Goal: Task Accomplishment & Management: Use online tool/utility

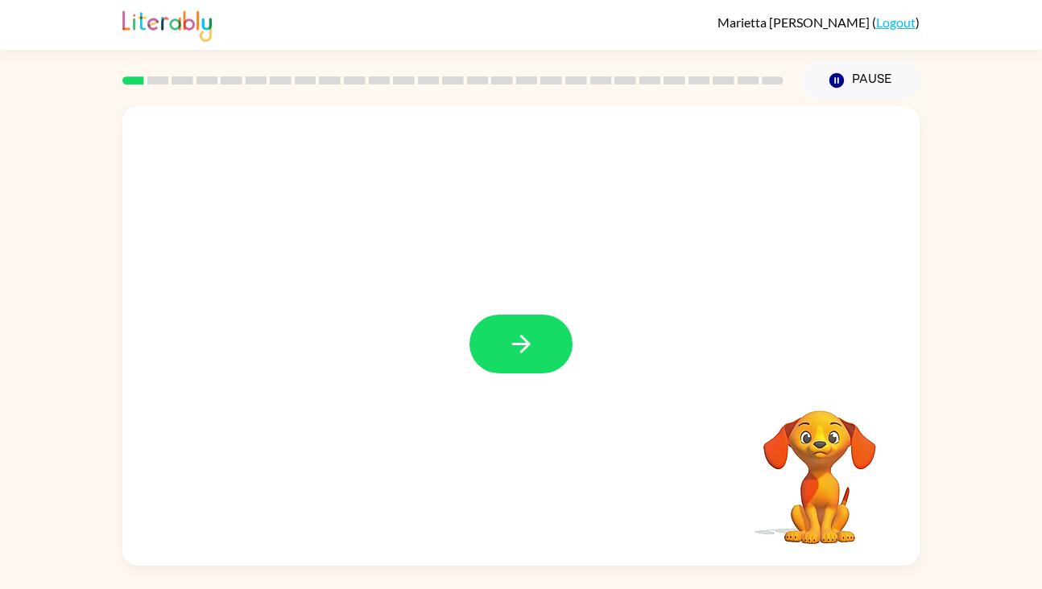
click at [534, 353] on icon "button" at bounding box center [521, 344] width 28 height 28
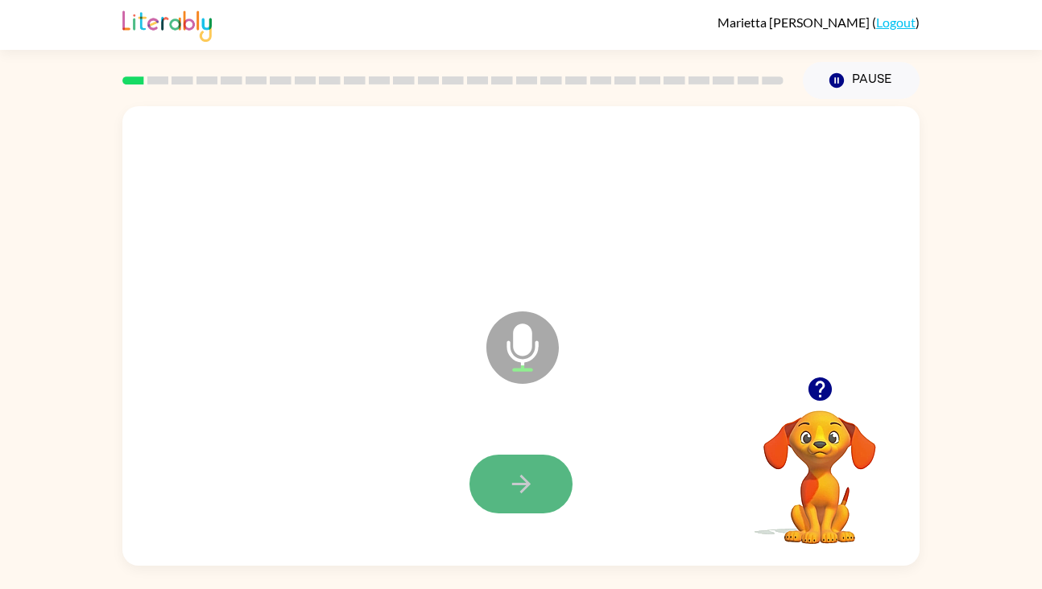
click at [515, 473] on icon "button" at bounding box center [521, 484] width 28 height 28
click at [515, 493] on icon "button" at bounding box center [521, 484] width 28 height 28
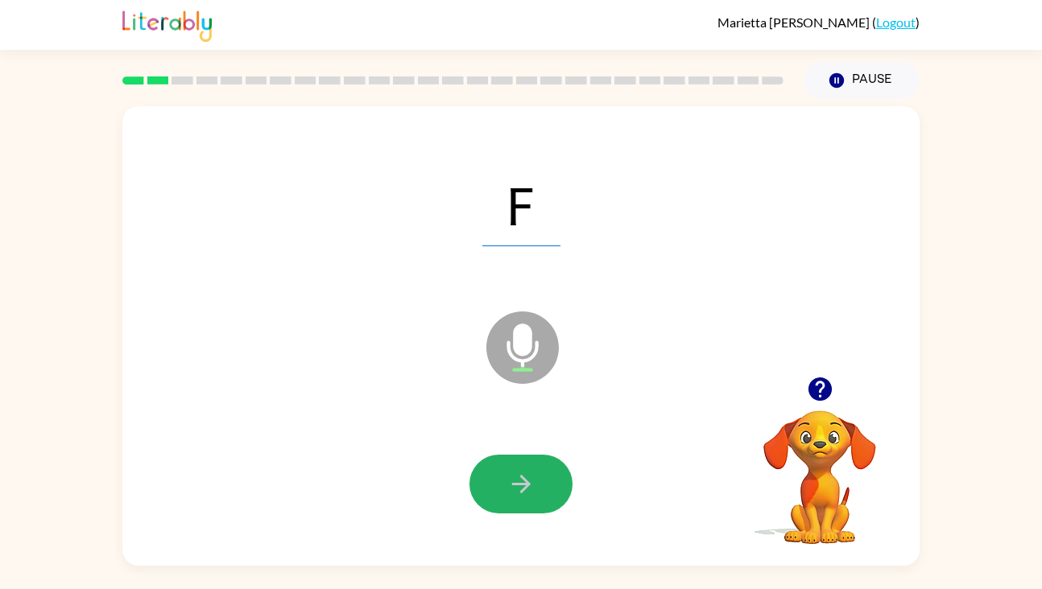
click at [527, 478] on icon "button" at bounding box center [521, 484] width 28 height 28
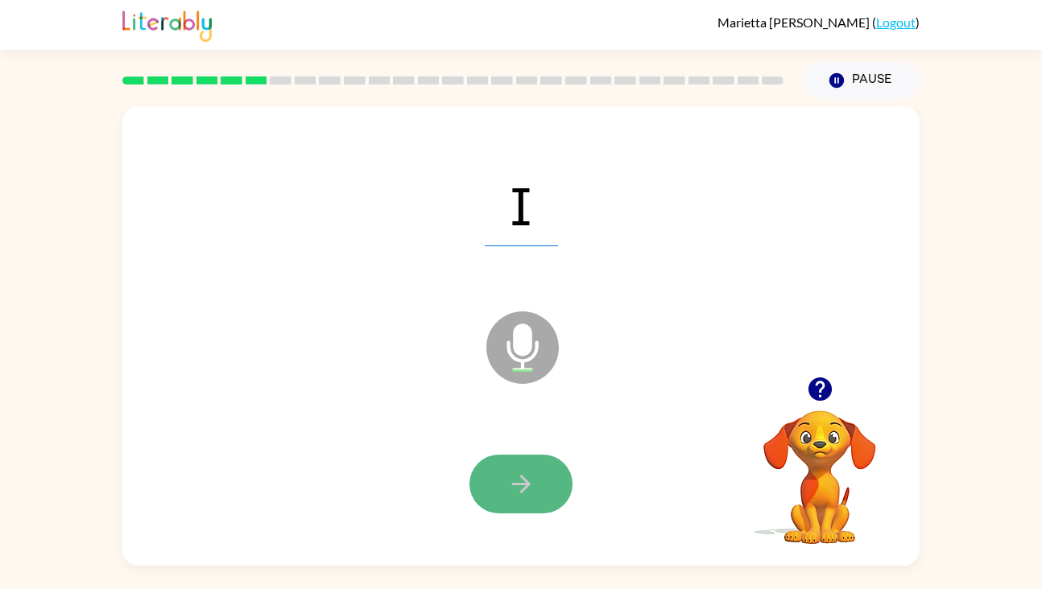
click at [531, 476] on icon "button" at bounding box center [521, 484] width 28 height 28
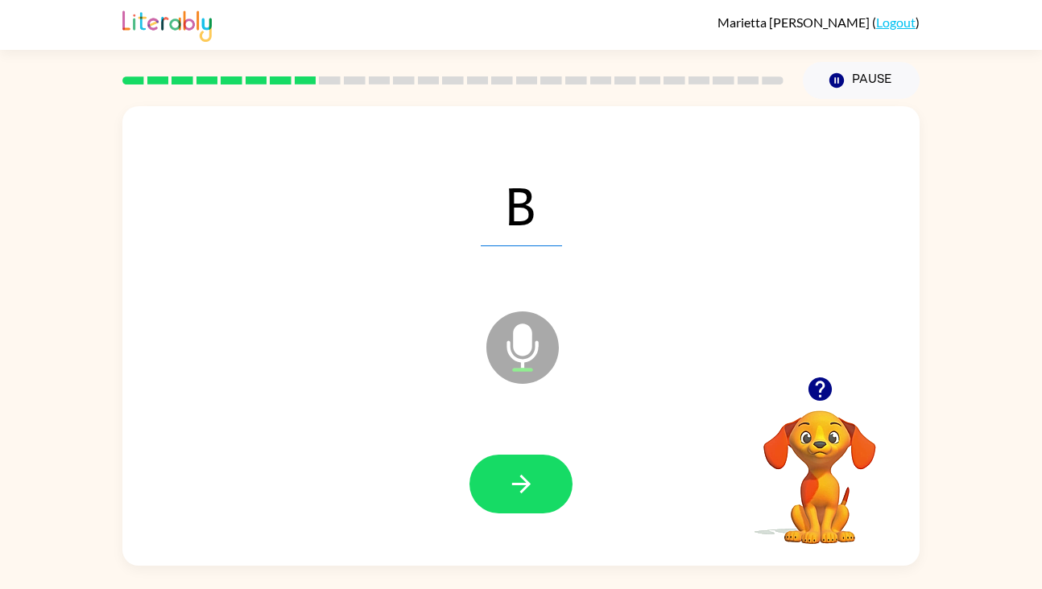
click at [531, 476] on icon "button" at bounding box center [521, 484] width 28 height 28
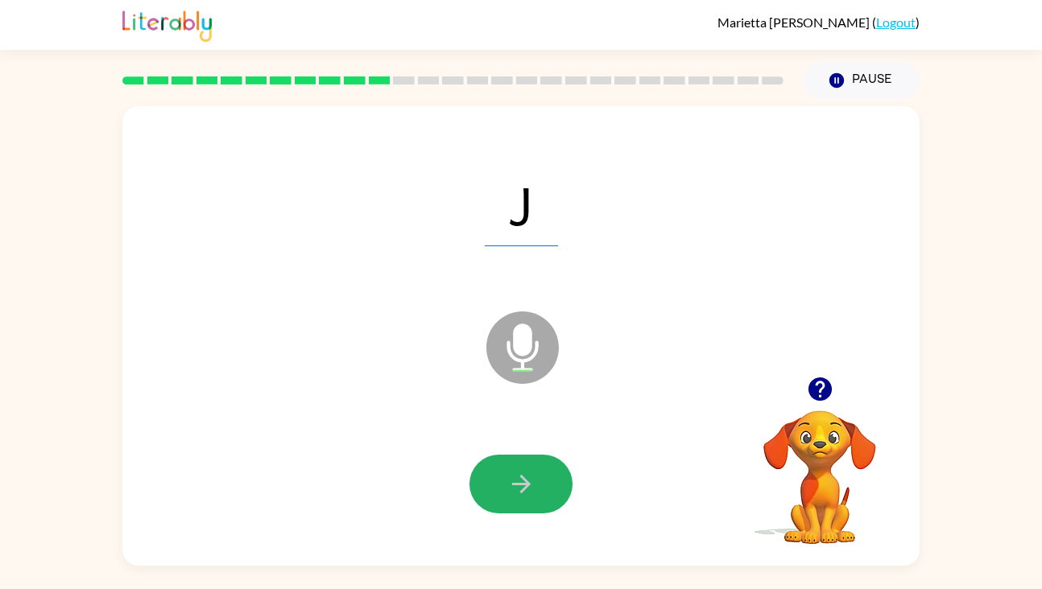
click at [531, 476] on icon "button" at bounding box center [521, 484] width 28 height 28
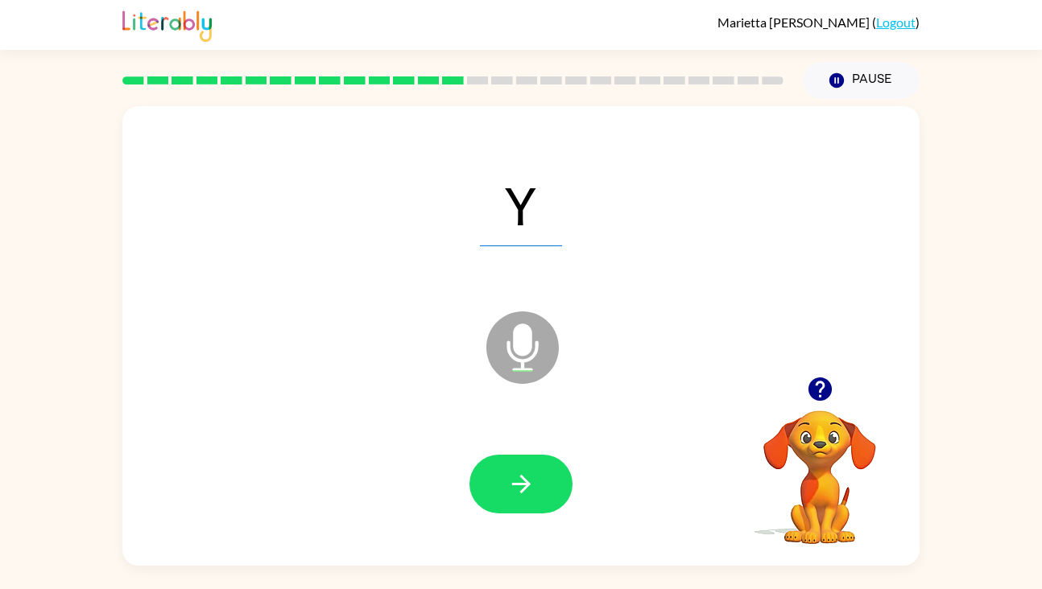
click at [531, 476] on icon "button" at bounding box center [521, 484] width 28 height 28
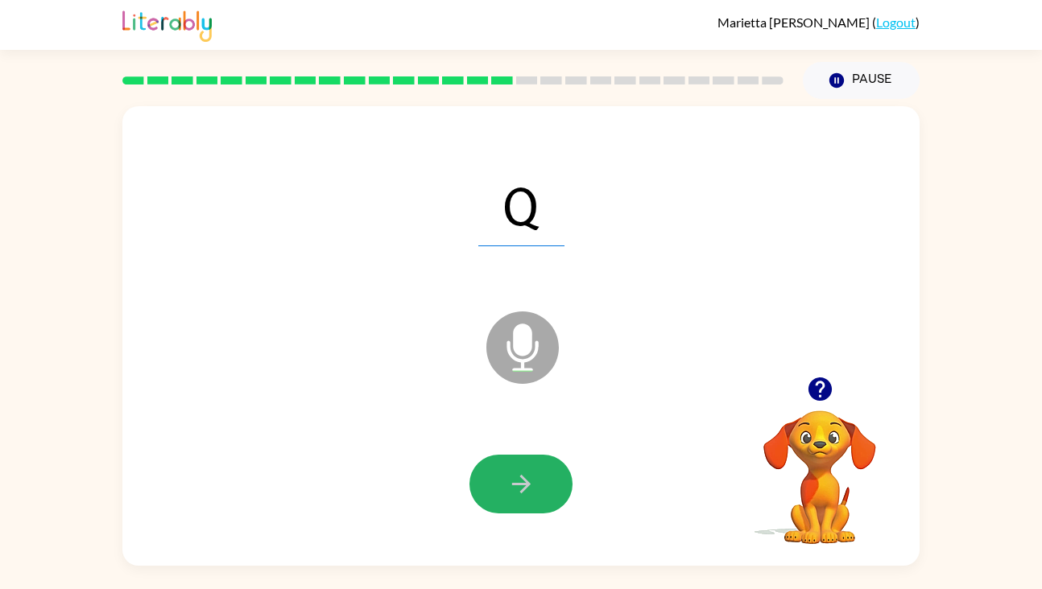
click at [531, 476] on icon "button" at bounding box center [521, 484] width 28 height 28
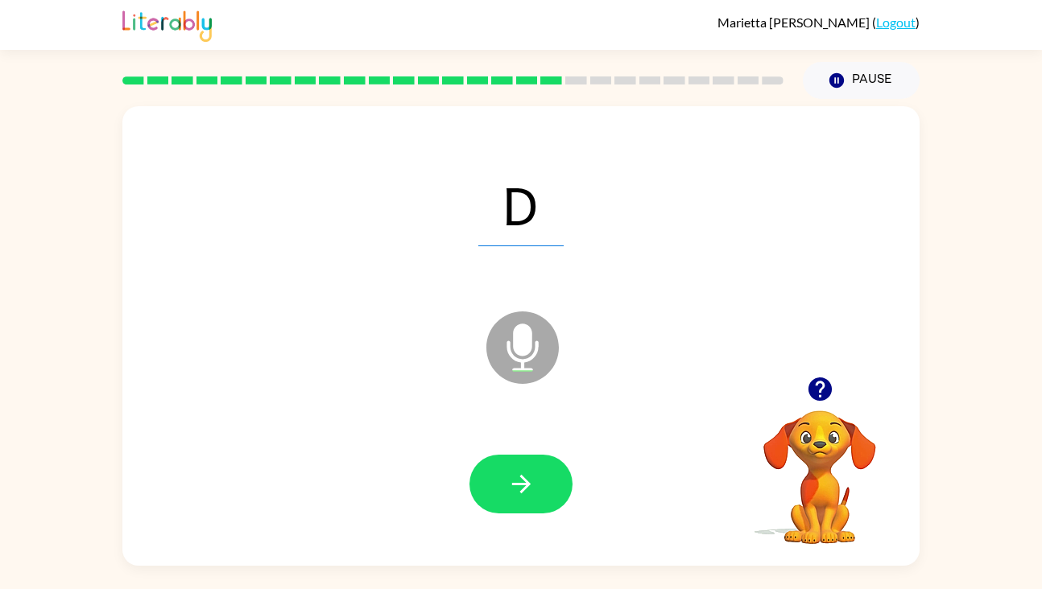
click at [523, 478] on icon "button" at bounding box center [520, 484] width 19 height 19
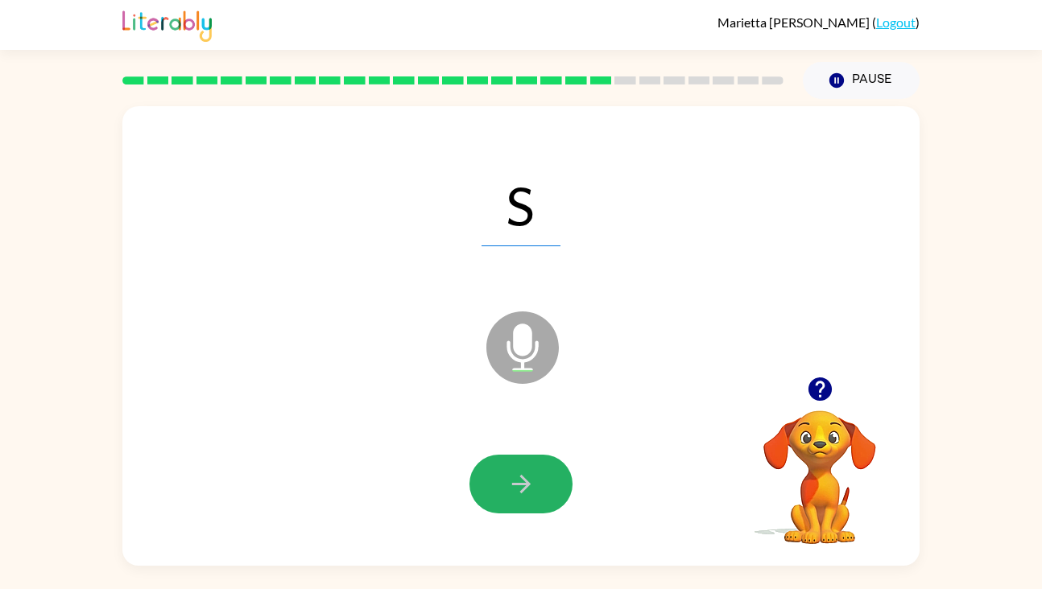
click at [523, 478] on icon "button" at bounding box center [520, 484] width 19 height 19
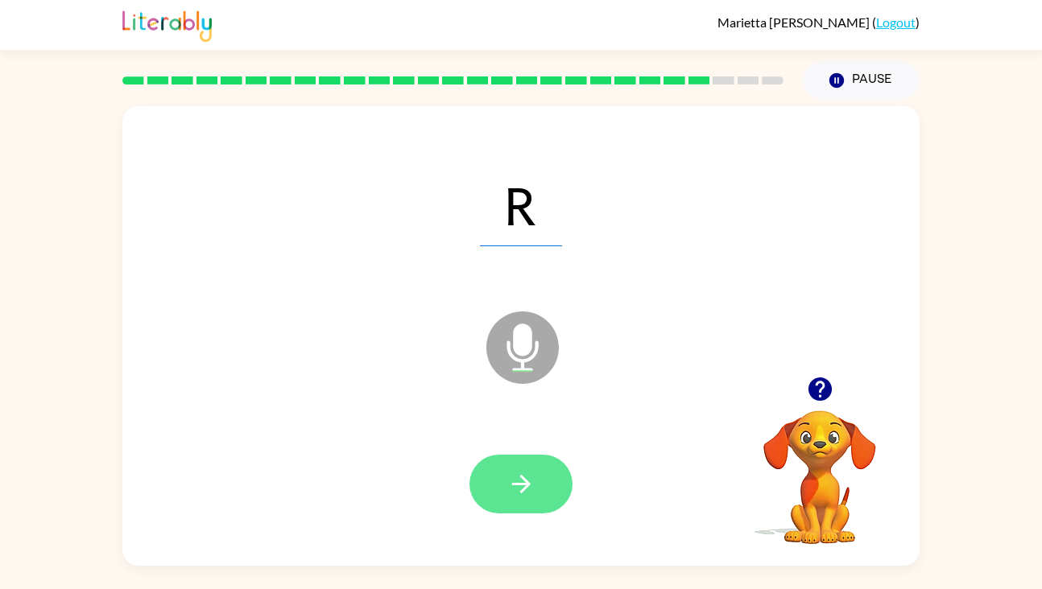
click at [523, 478] on icon "button" at bounding box center [520, 484] width 19 height 19
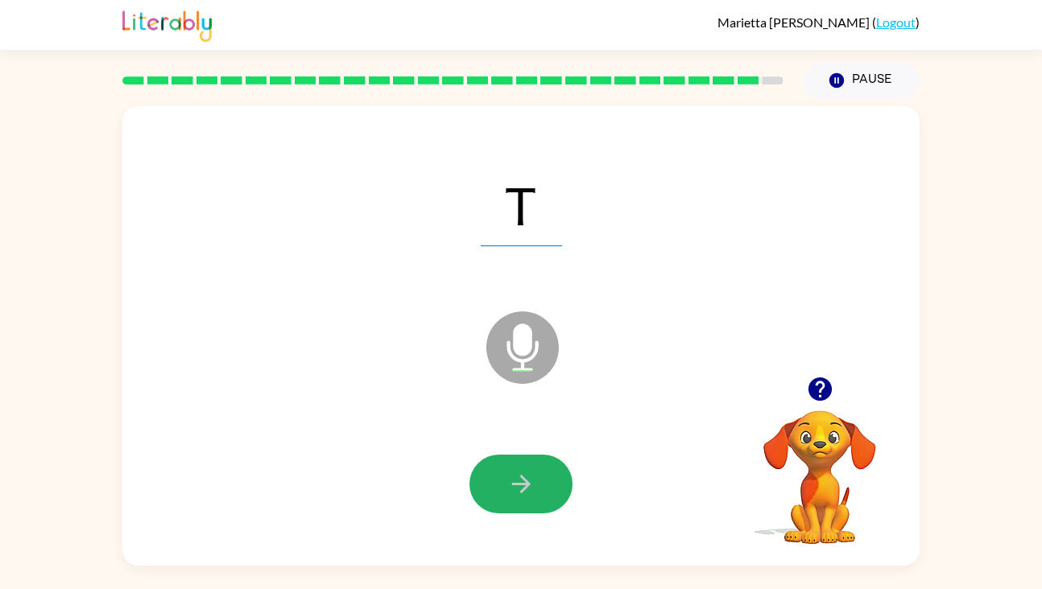
click at [523, 478] on icon "button" at bounding box center [520, 484] width 19 height 19
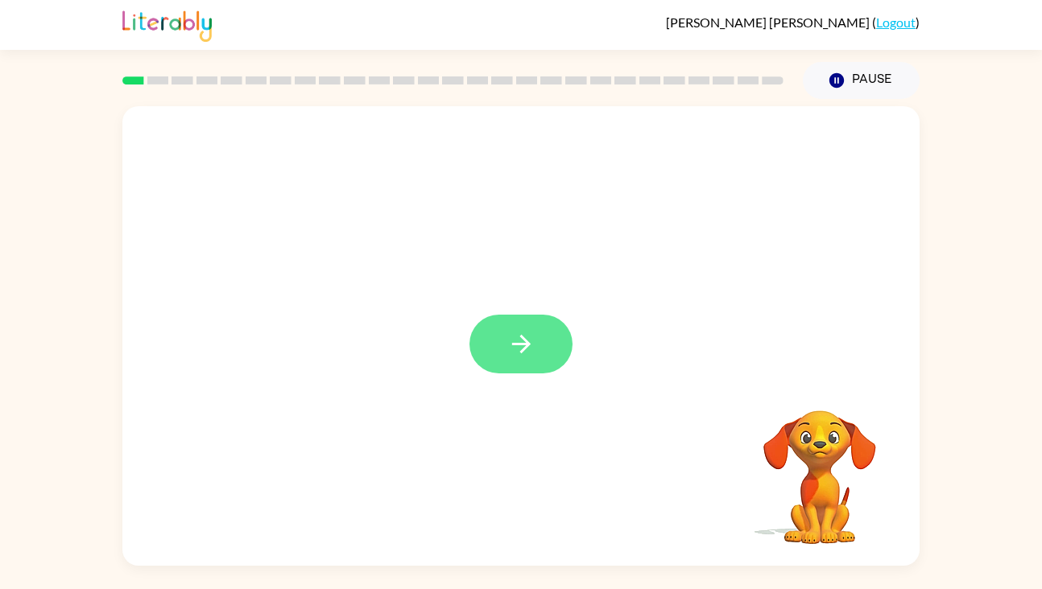
click at [538, 341] on button "button" at bounding box center [520, 344] width 103 height 59
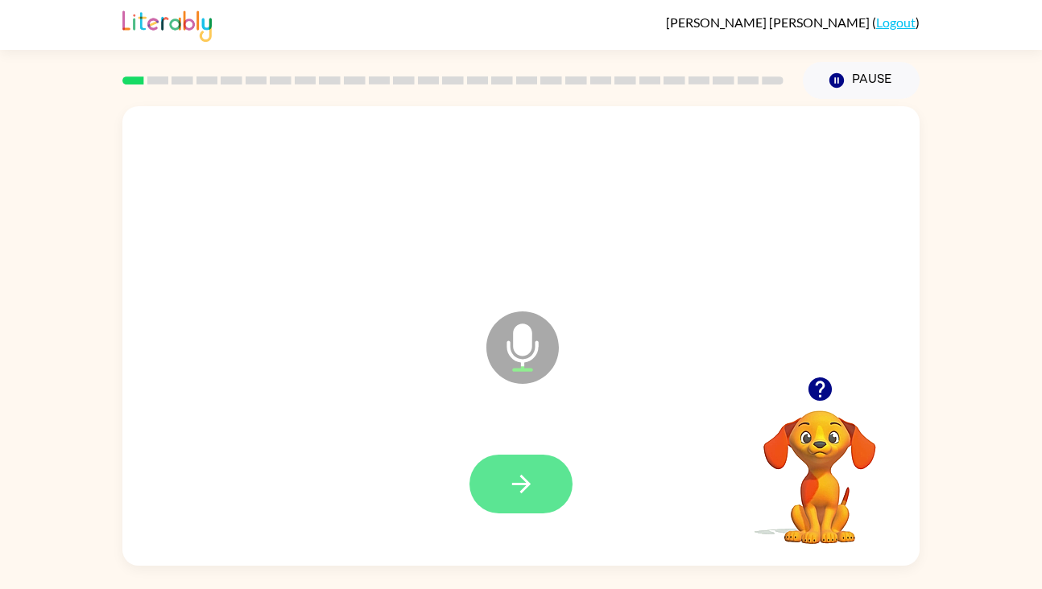
click at [518, 478] on icon "button" at bounding box center [521, 484] width 28 height 28
click at [535, 478] on icon "button" at bounding box center [521, 484] width 28 height 28
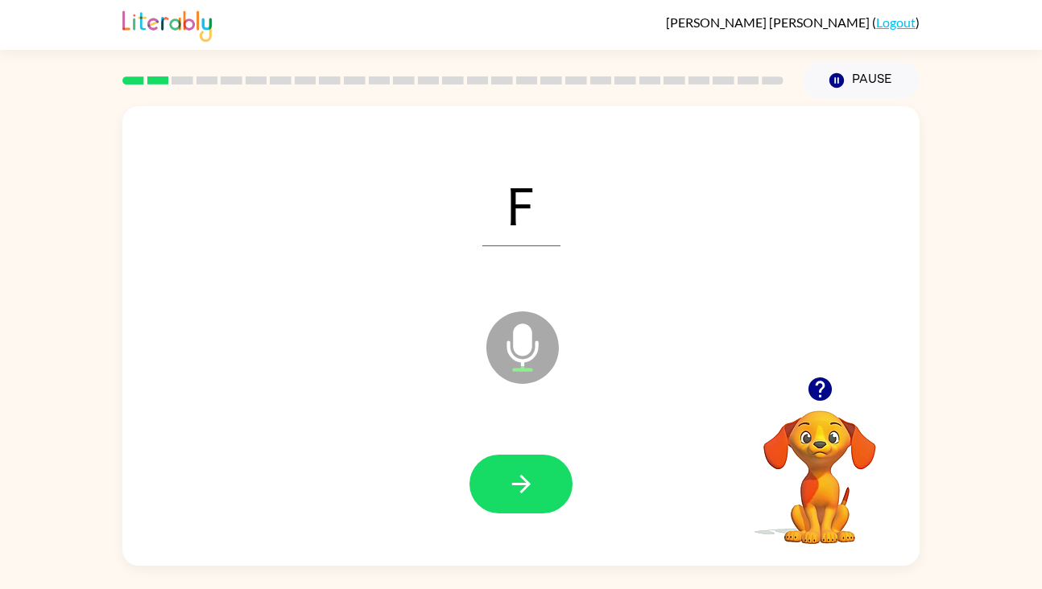
click at [535, 478] on icon "button" at bounding box center [521, 484] width 28 height 28
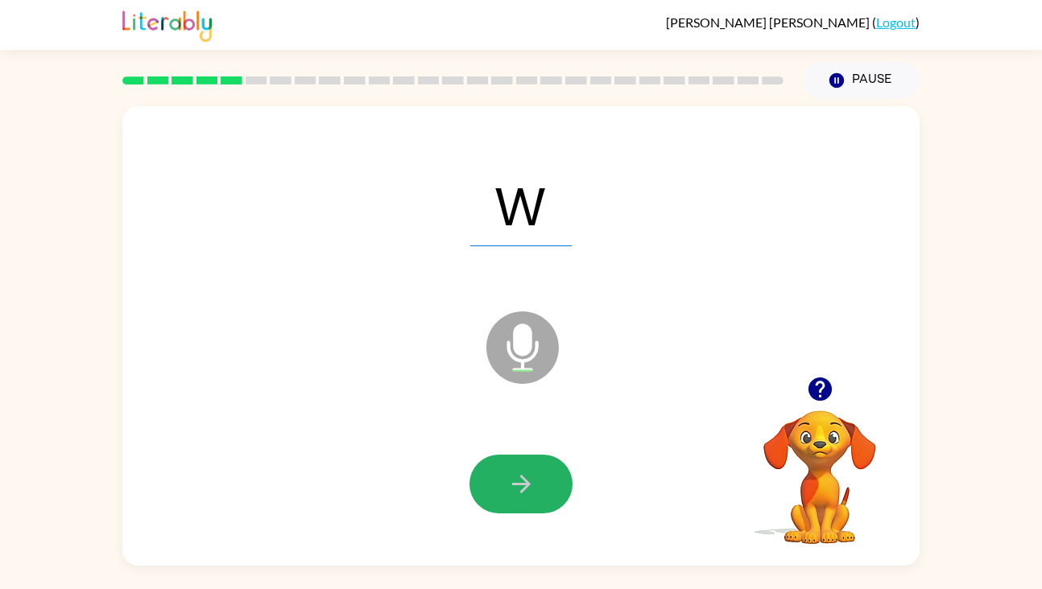
click at [535, 478] on icon "button" at bounding box center [521, 484] width 28 height 28
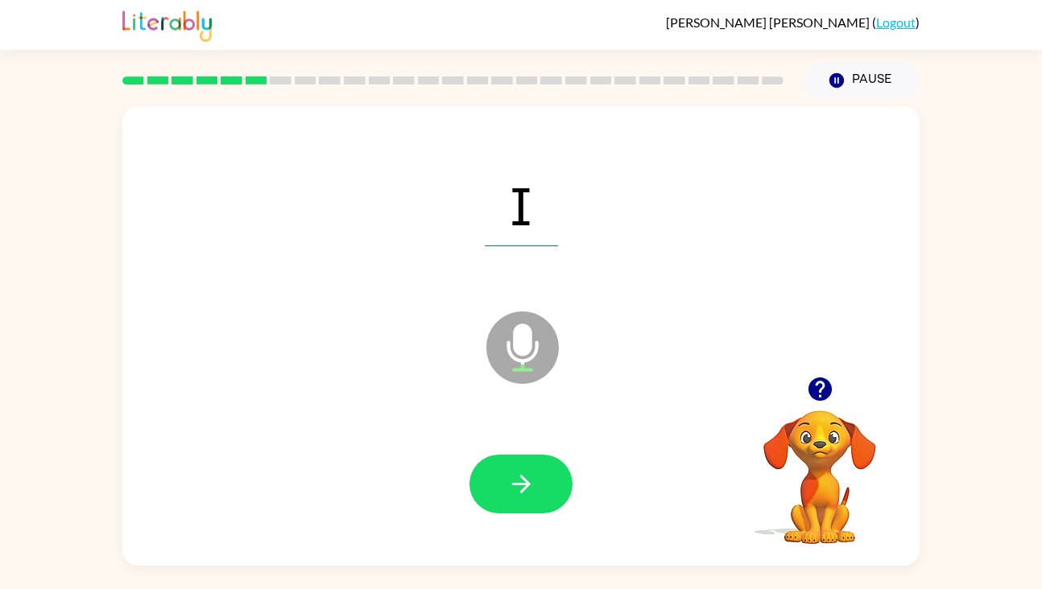
click at [535, 478] on icon "button" at bounding box center [521, 484] width 28 height 28
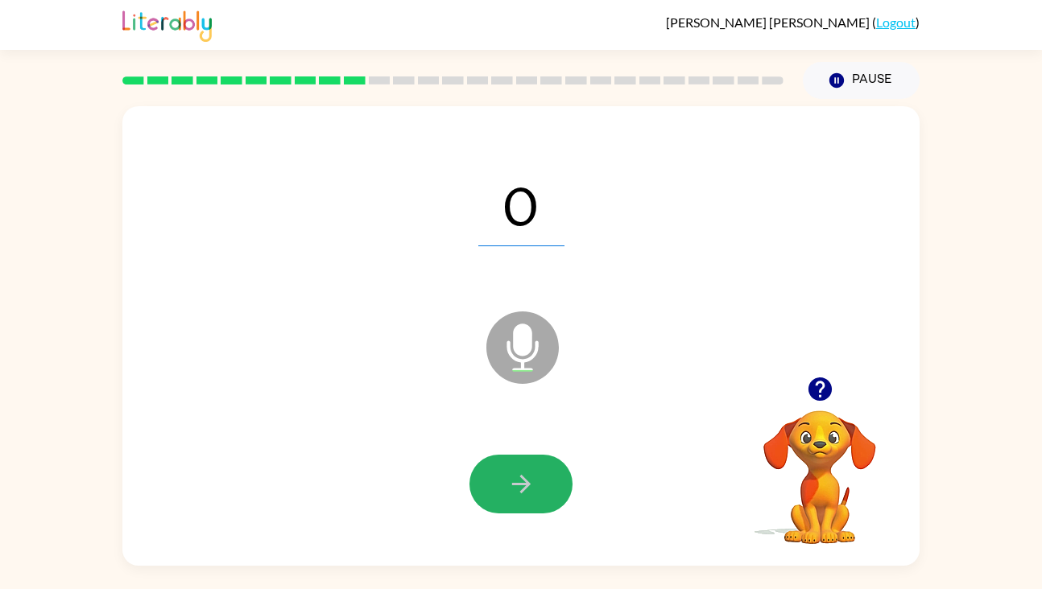
click at [535, 478] on icon "button" at bounding box center [521, 484] width 28 height 28
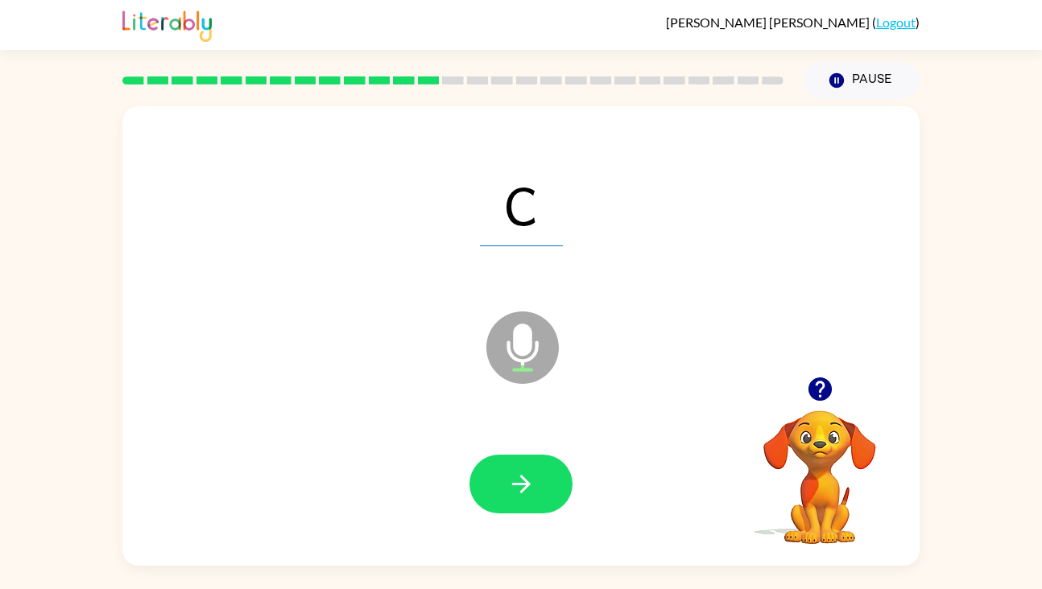
click at [535, 478] on icon "button" at bounding box center [521, 484] width 28 height 28
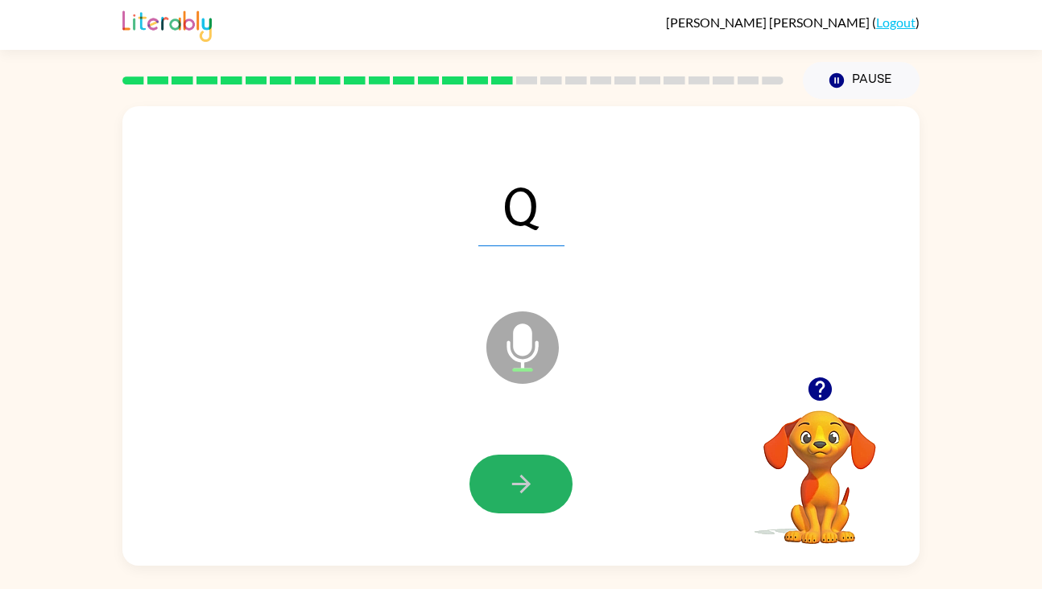
click at [535, 478] on icon "button" at bounding box center [521, 484] width 28 height 28
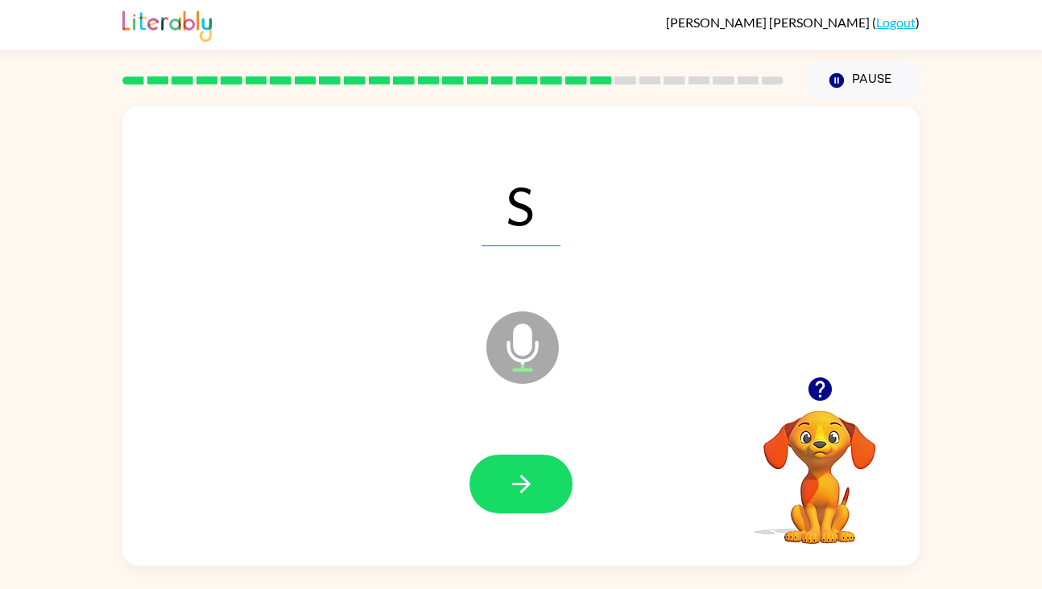
click at [535, 478] on icon "button" at bounding box center [521, 484] width 28 height 28
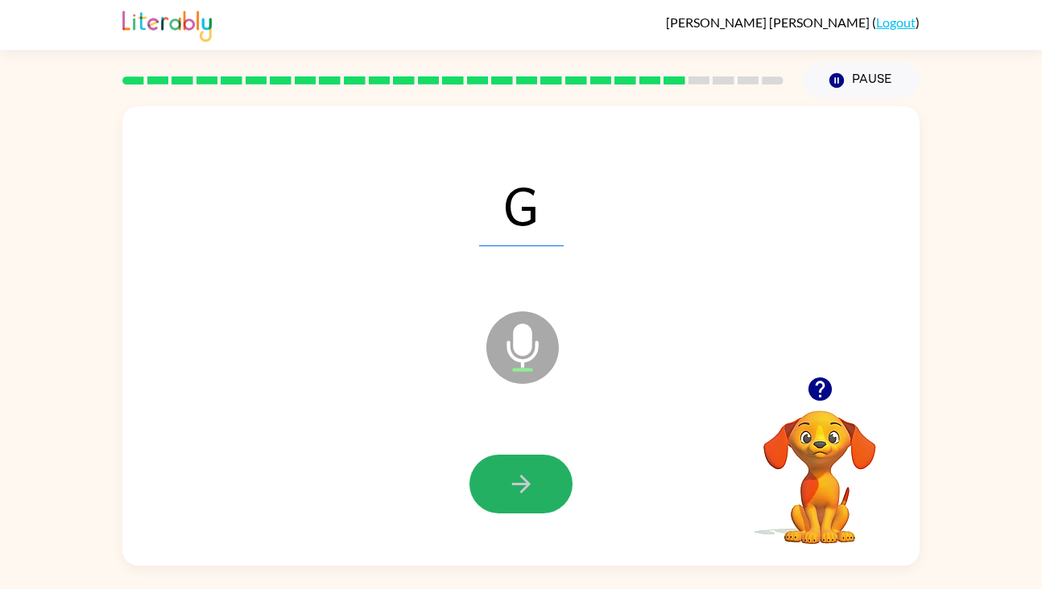
click at [535, 478] on icon "button" at bounding box center [521, 484] width 28 height 28
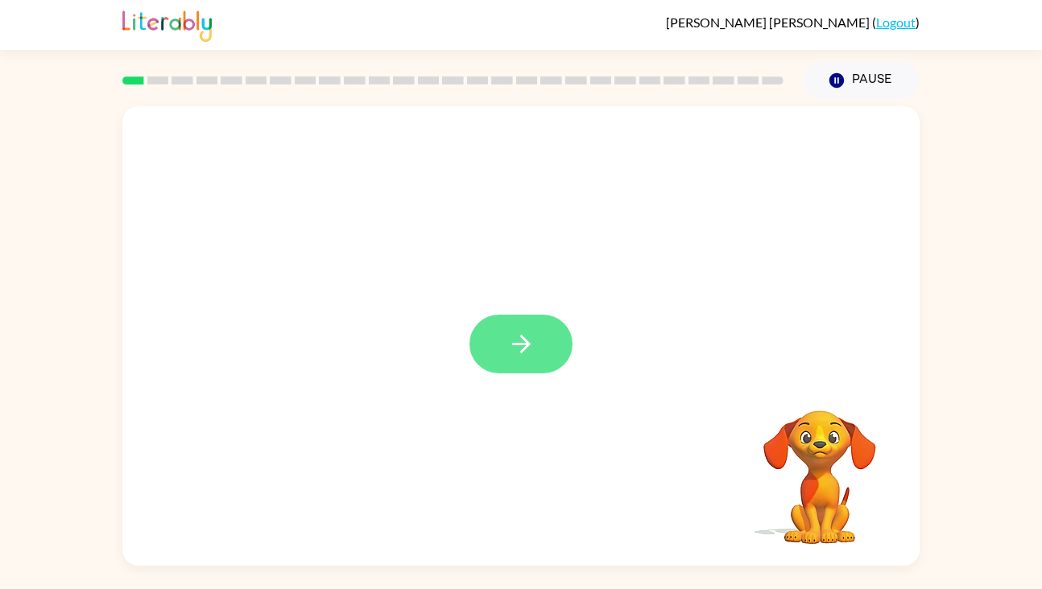
click at [528, 337] on icon "button" at bounding box center [521, 344] width 28 height 28
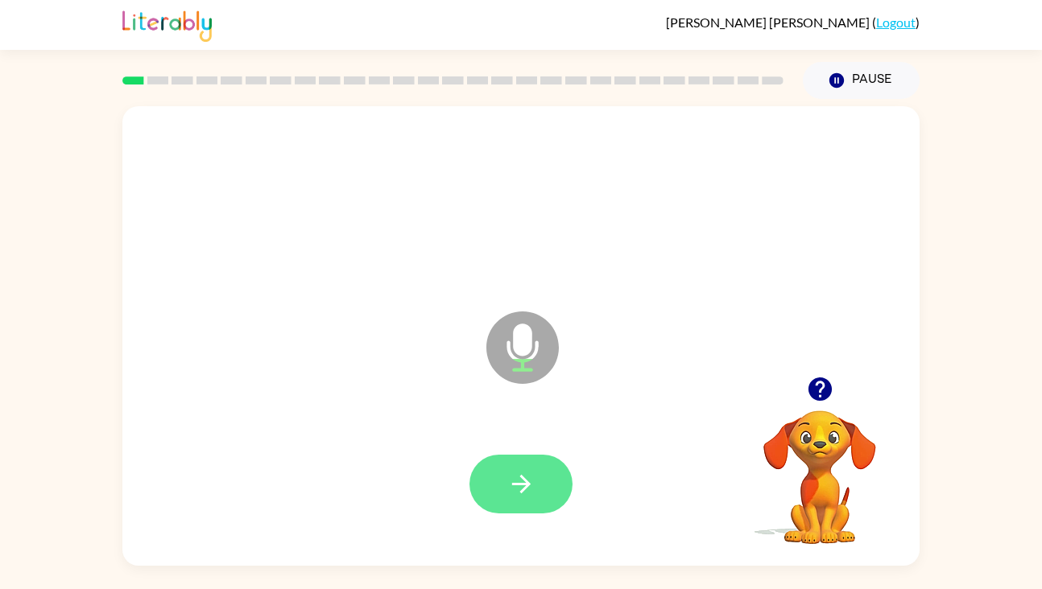
click at [536, 494] on button "button" at bounding box center [520, 484] width 103 height 59
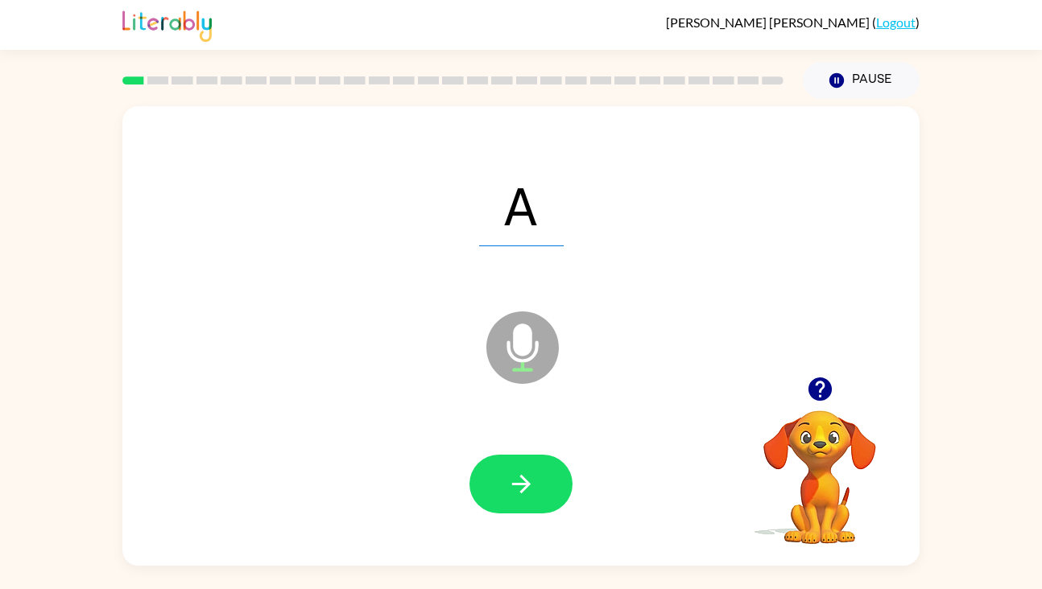
click at [536, 494] on button "button" at bounding box center [520, 484] width 103 height 59
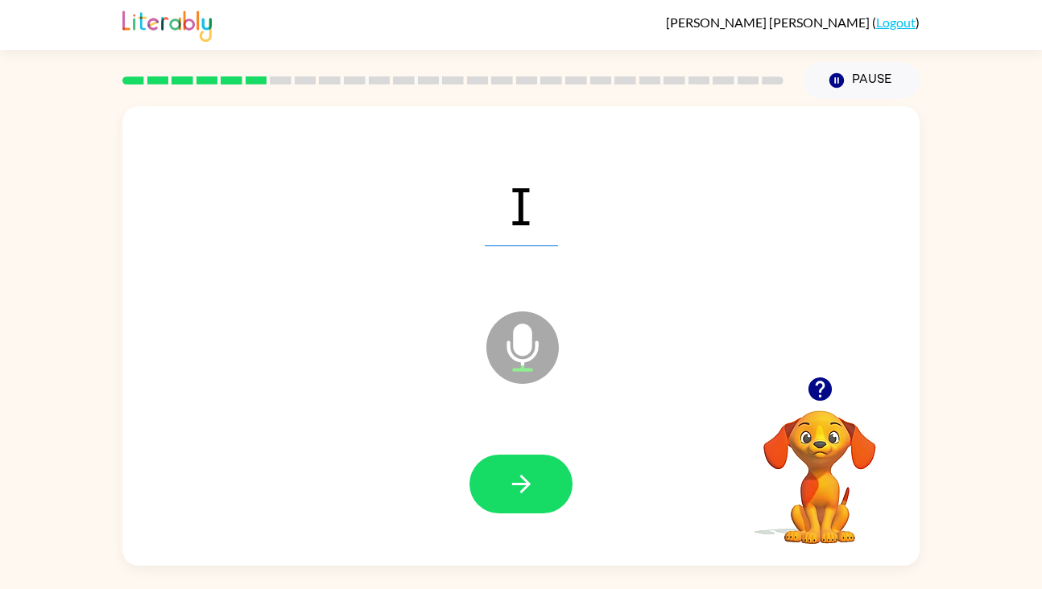
click at [536, 494] on button "button" at bounding box center [520, 484] width 103 height 59
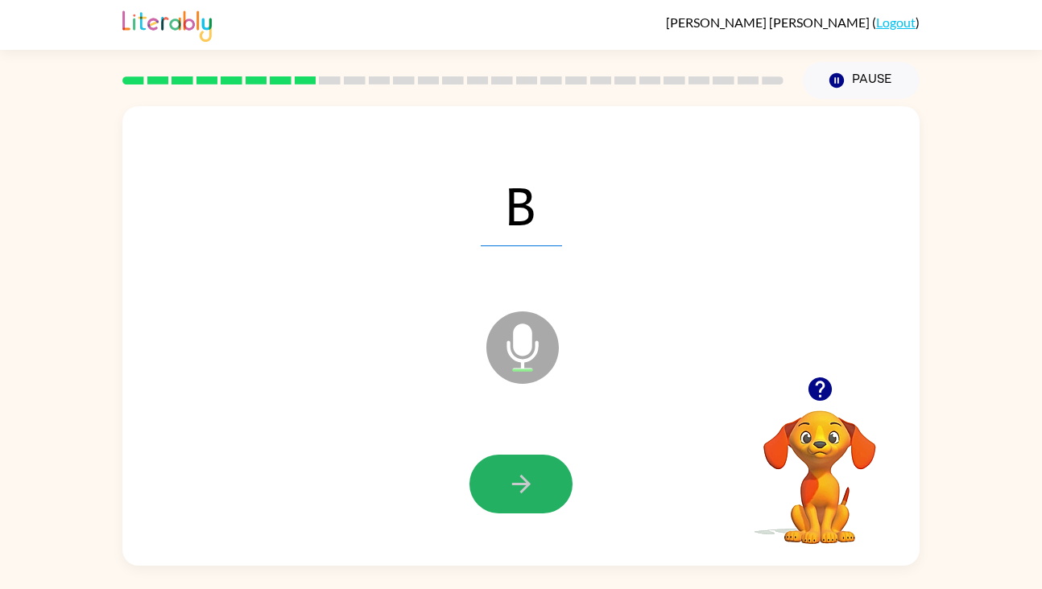
click at [536, 494] on button "button" at bounding box center [520, 484] width 103 height 59
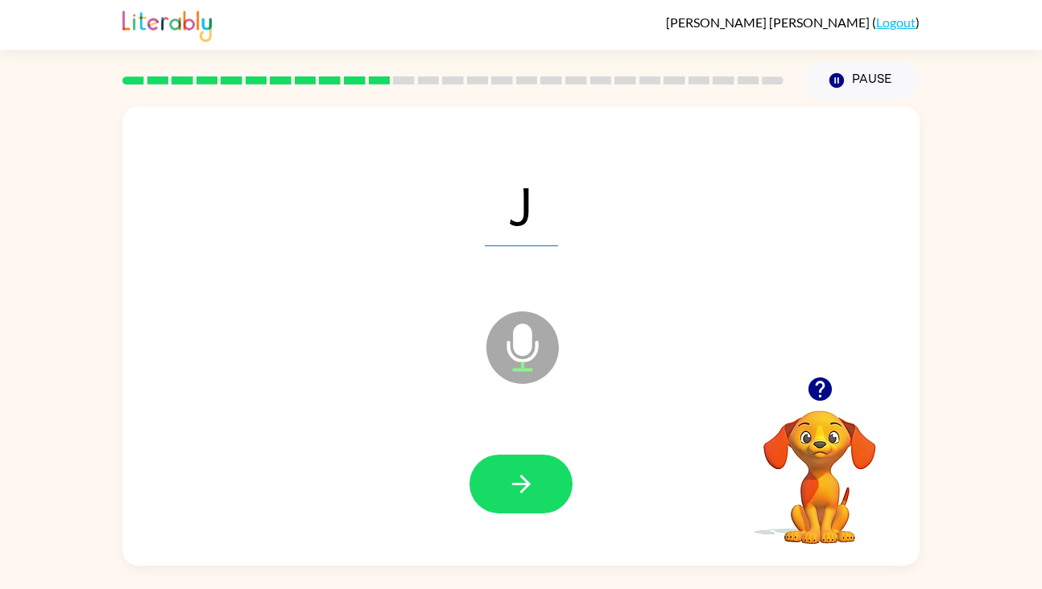
click at [536, 494] on button "button" at bounding box center [520, 484] width 103 height 59
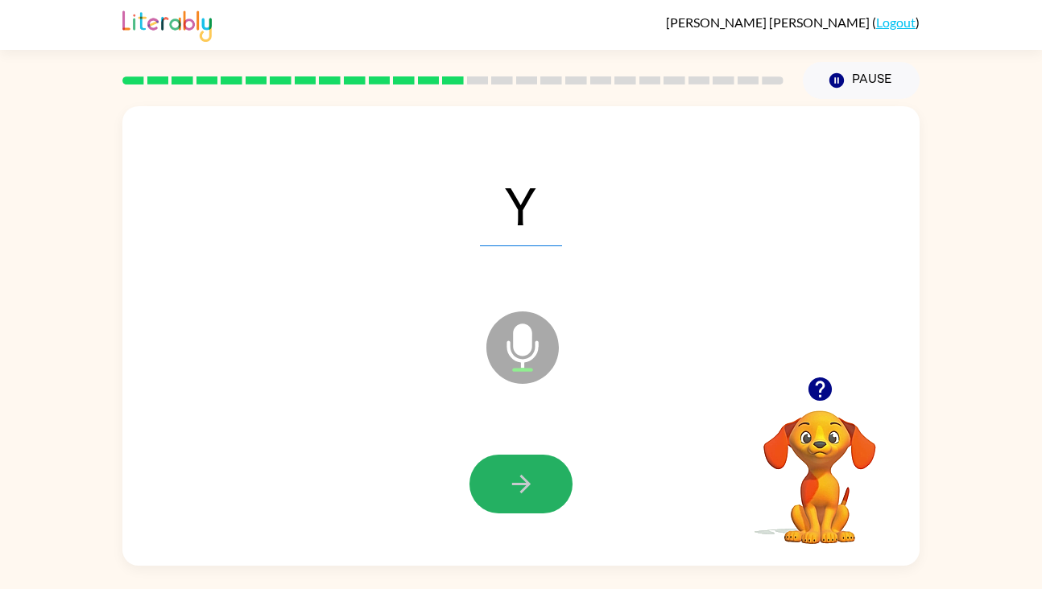
click at [536, 494] on button "button" at bounding box center [520, 484] width 103 height 59
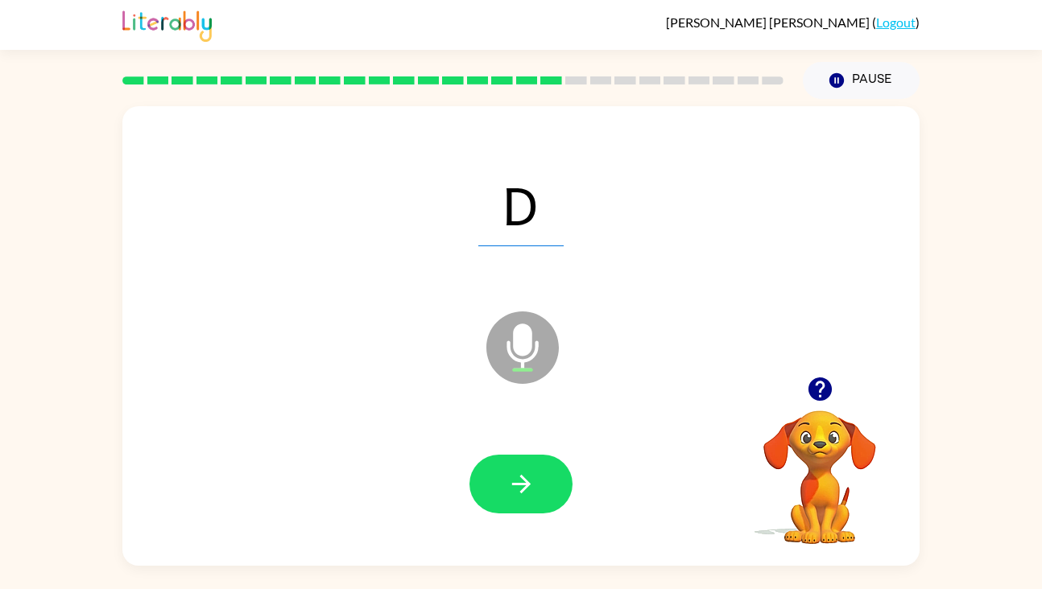
click at [536, 494] on button "button" at bounding box center [520, 484] width 103 height 59
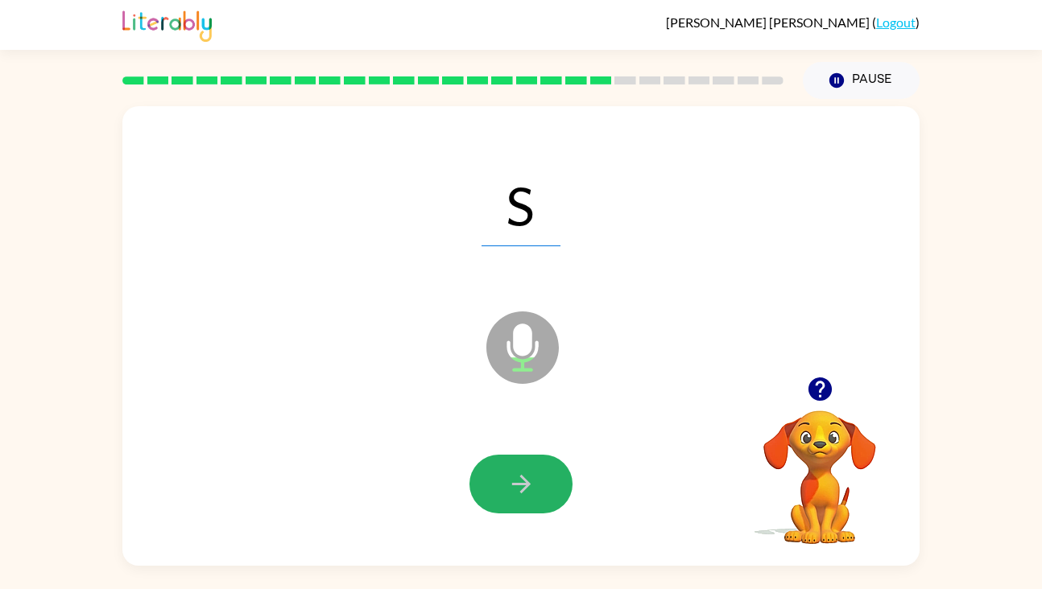
click at [536, 494] on button "button" at bounding box center [520, 484] width 103 height 59
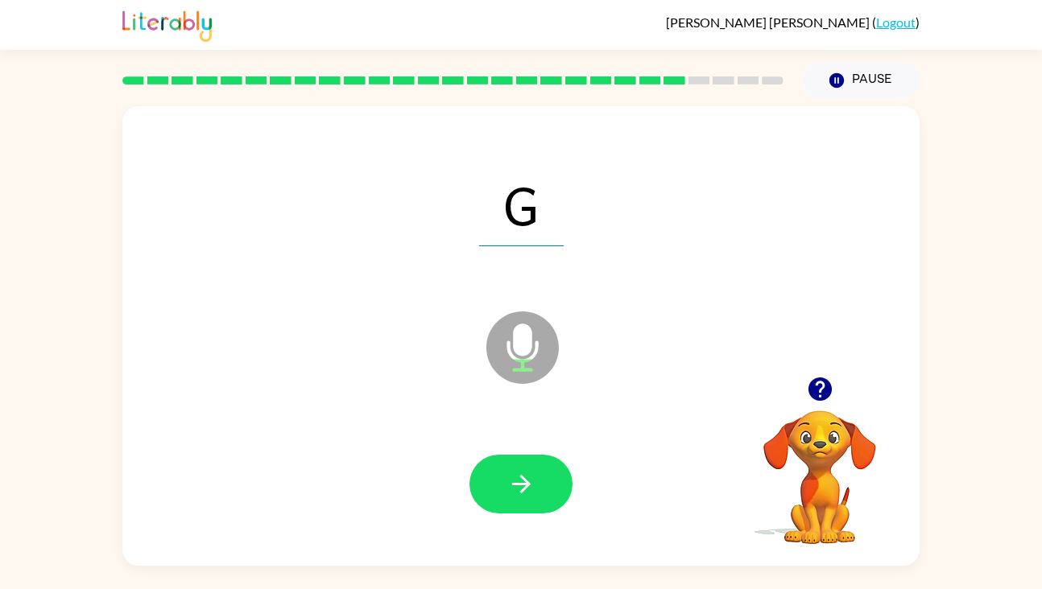
click at [536, 494] on button "button" at bounding box center [520, 484] width 103 height 59
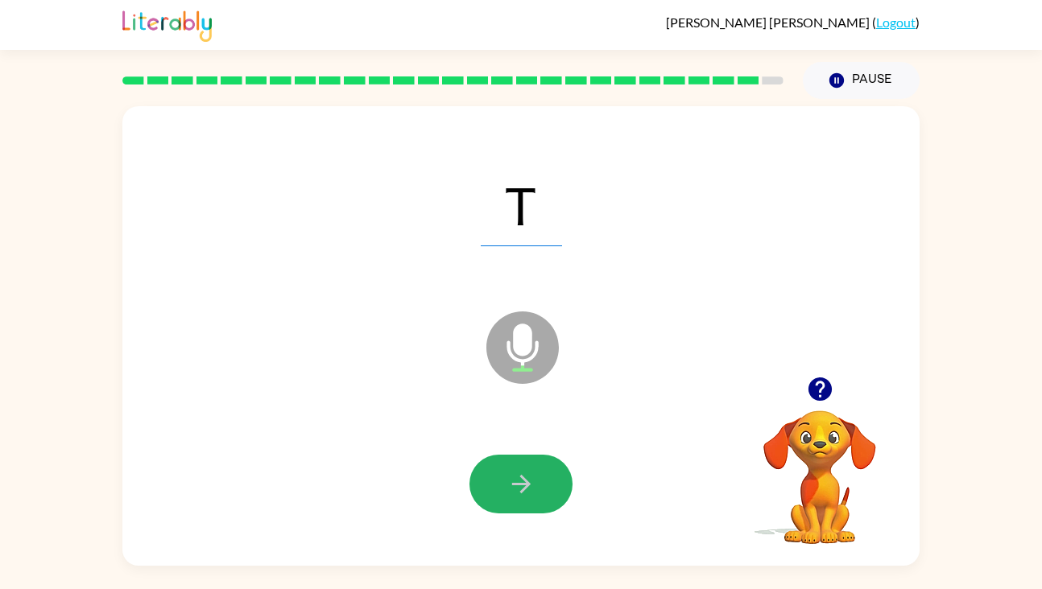
click at [536, 494] on button "button" at bounding box center [520, 484] width 103 height 59
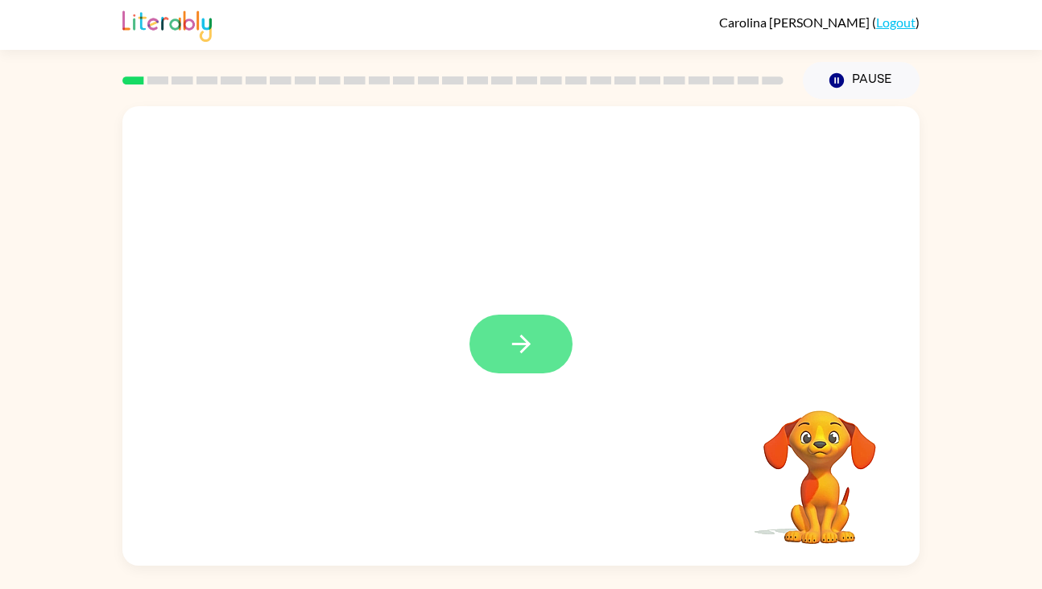
click at [526, 337] on icon "button" at bounding box center [521, 344] width 28 height 28
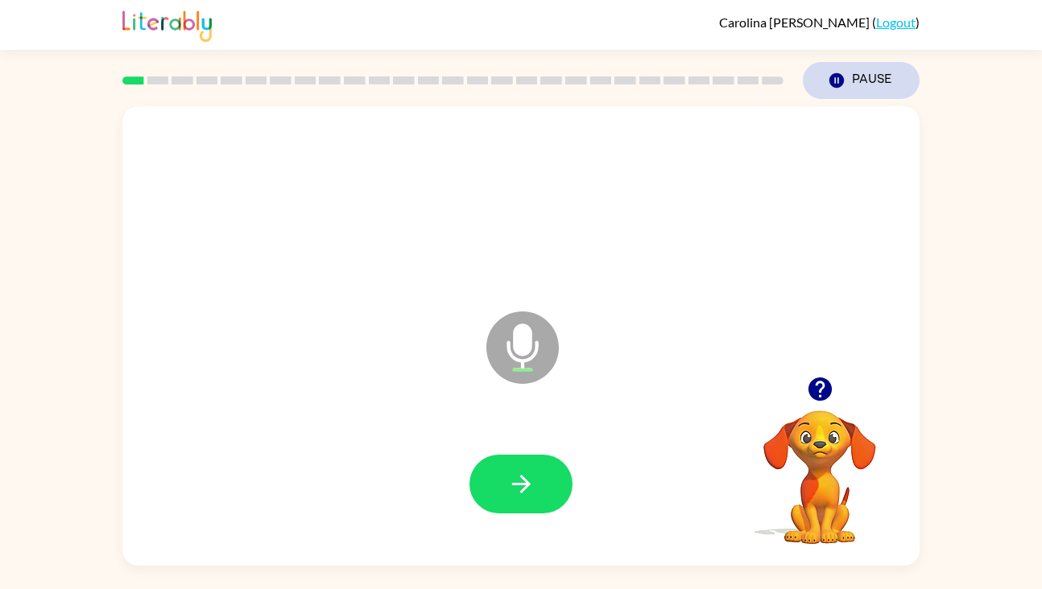
click at [821, 79] on button "Pause Pause" at bounding box center [861, 80] width 117 height 37
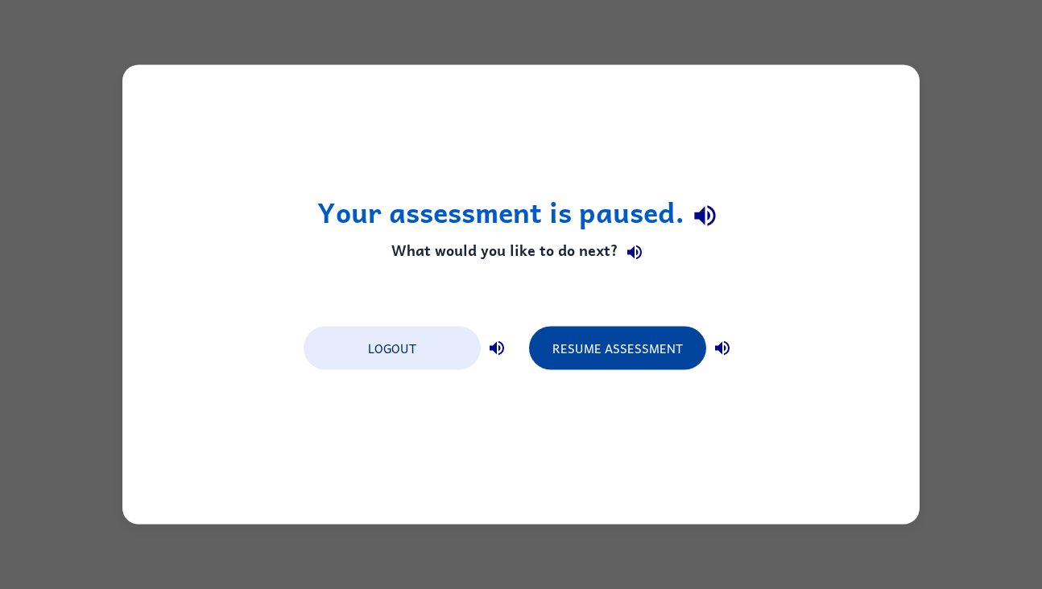
click at [638, 357] on button "Resume Assessment" at bounding box center [617, 348] width 177 height 43
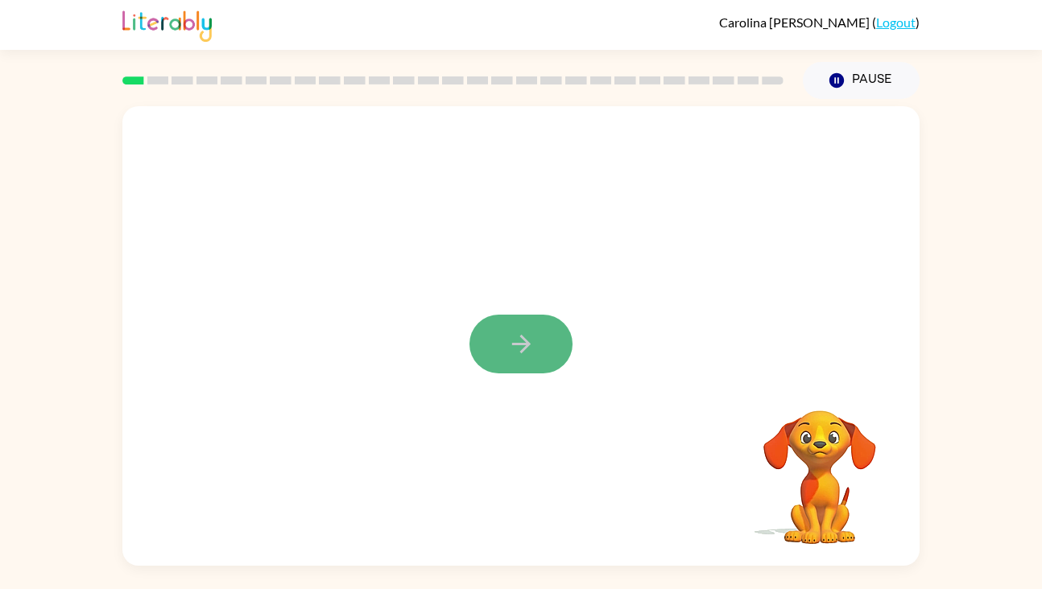
click at [531, 344] on icon "button" at bounding box center [521, 344] width 28 height 28
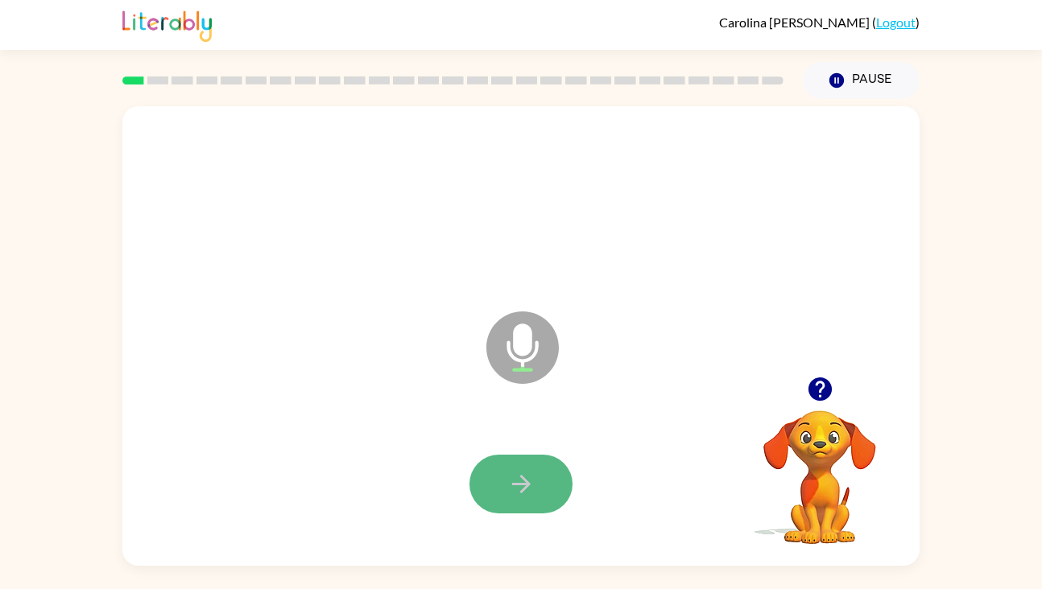
click at [515, 474] on icon "button" at bounding box center [521, 484] width 28 height 28
click at [533, 476] on icon "button" at bounding box center [521, 484] width 28 height 28
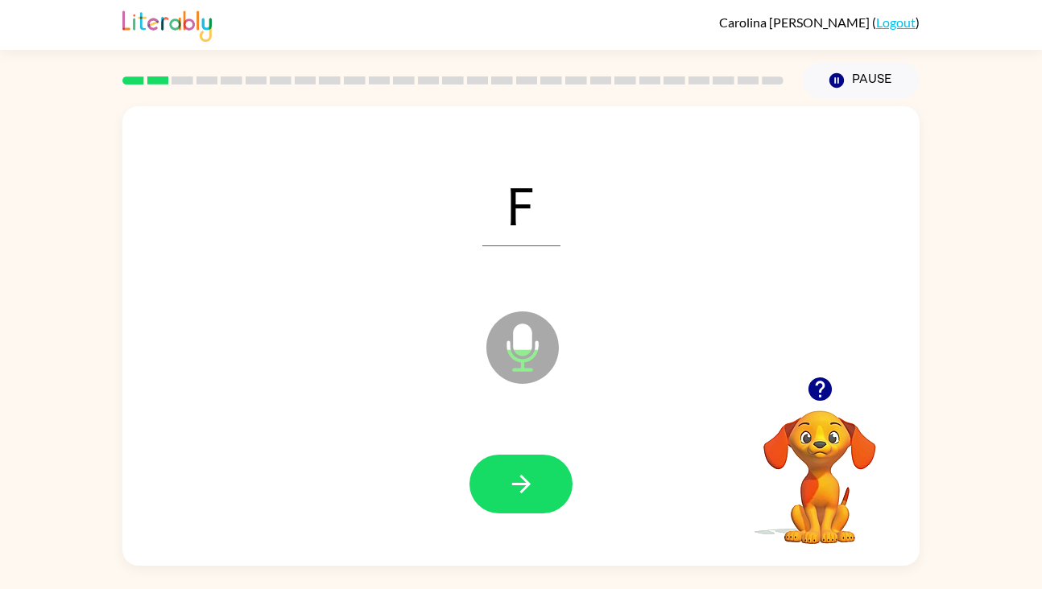
click at [533, 476] on icon "button" at bounding box center [521, 484] width 28 height 28
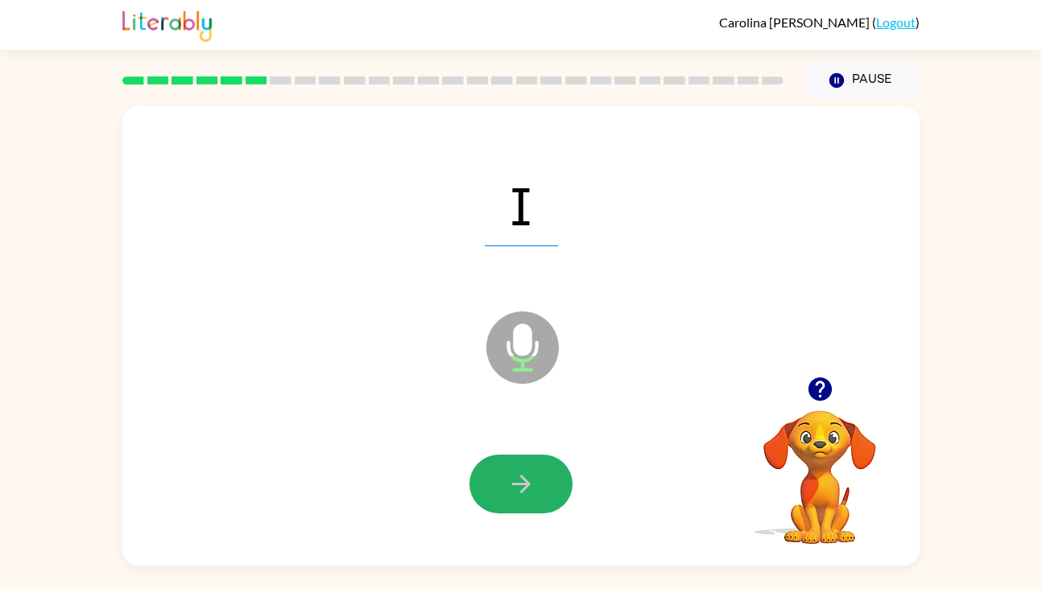
click at [533, 476] on icon "button" at bounding box center [521, 484] width 28 height 28
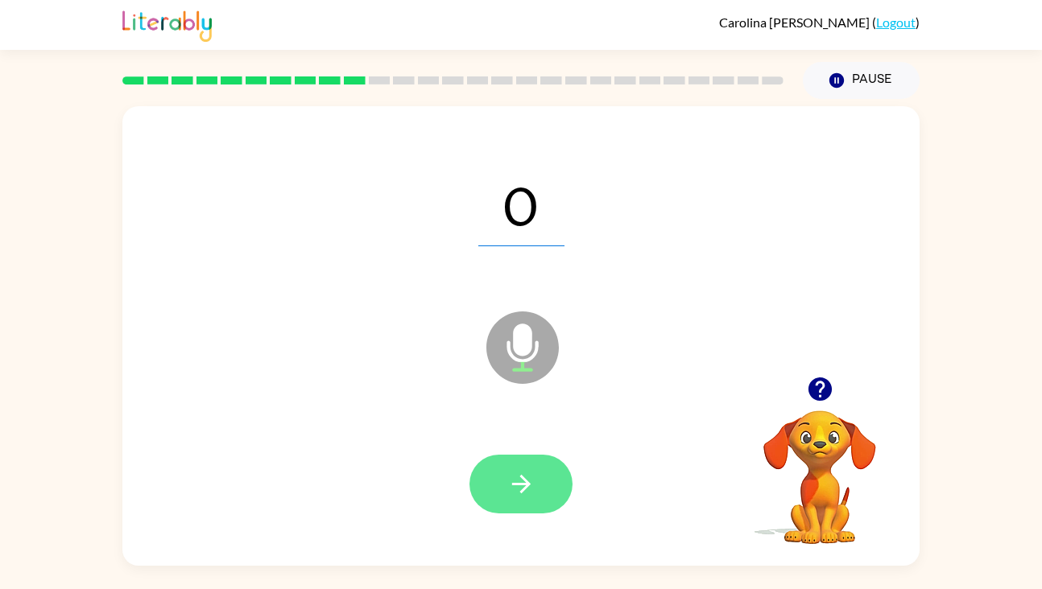
click at [528, 490] on icon "button" at bounding box center [521, 484] width 28 height 28
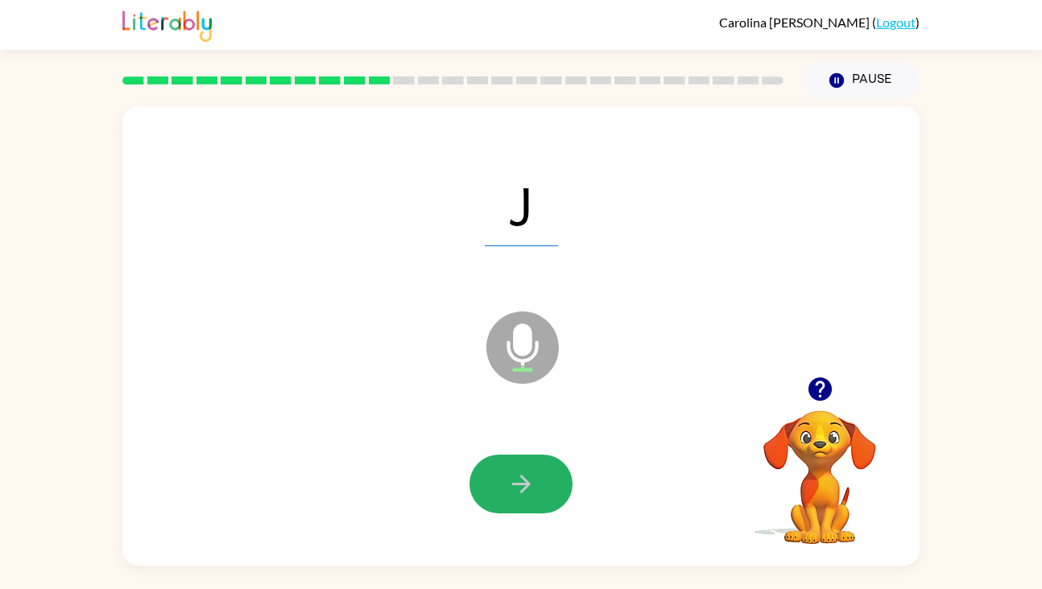
click at [528, 490] on icon "button" at bounding box center [521, 484] width 28 height 28
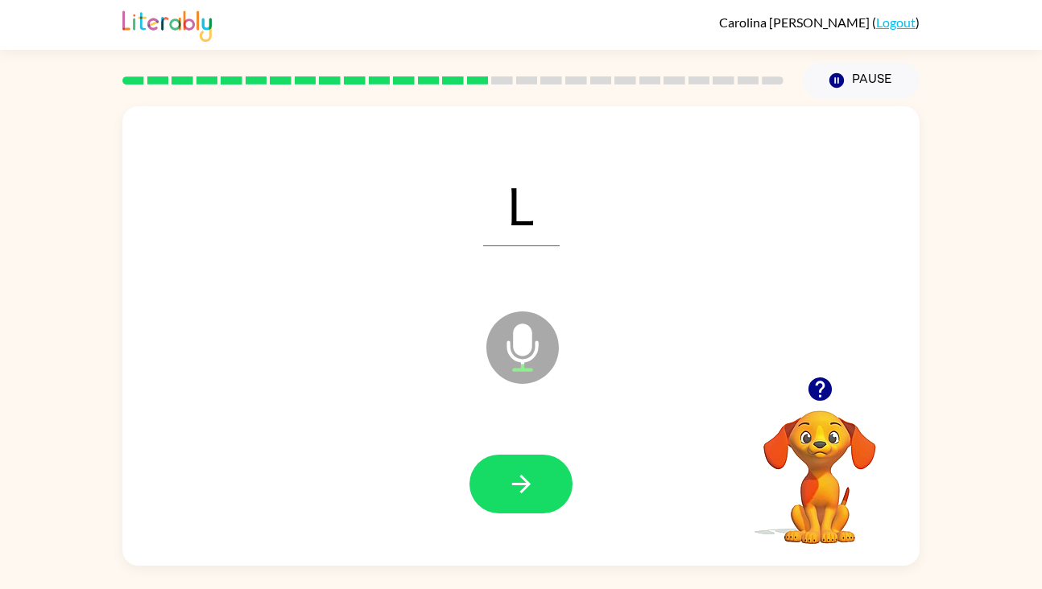
click at [528, 490] on icon "button" at bounding box center [521, 484] width 28 height 28
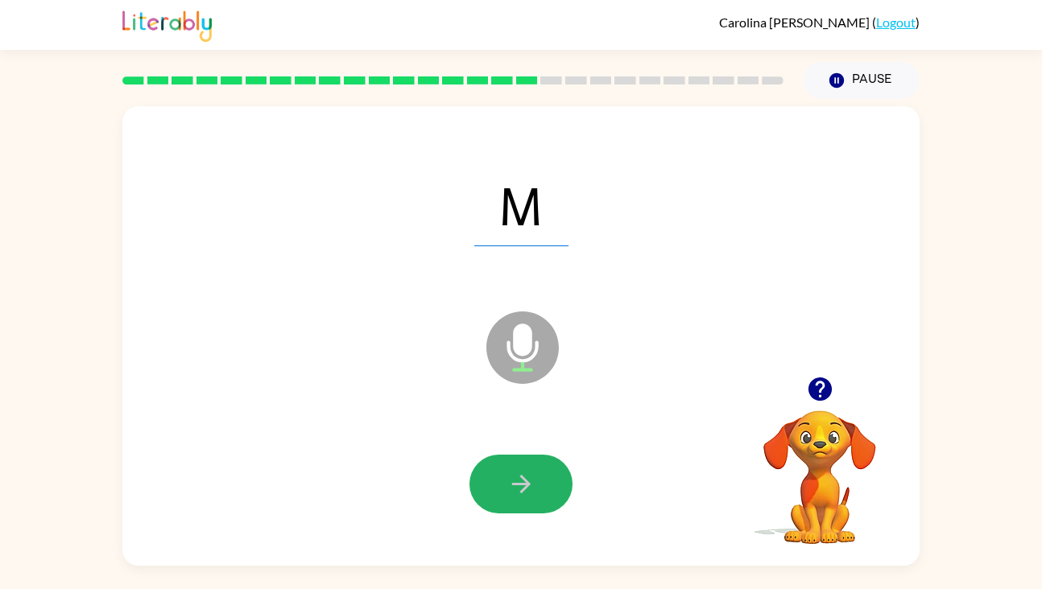
click at [528, 490] on icon "button" at bounding box center [521, 484] width 28 height 28
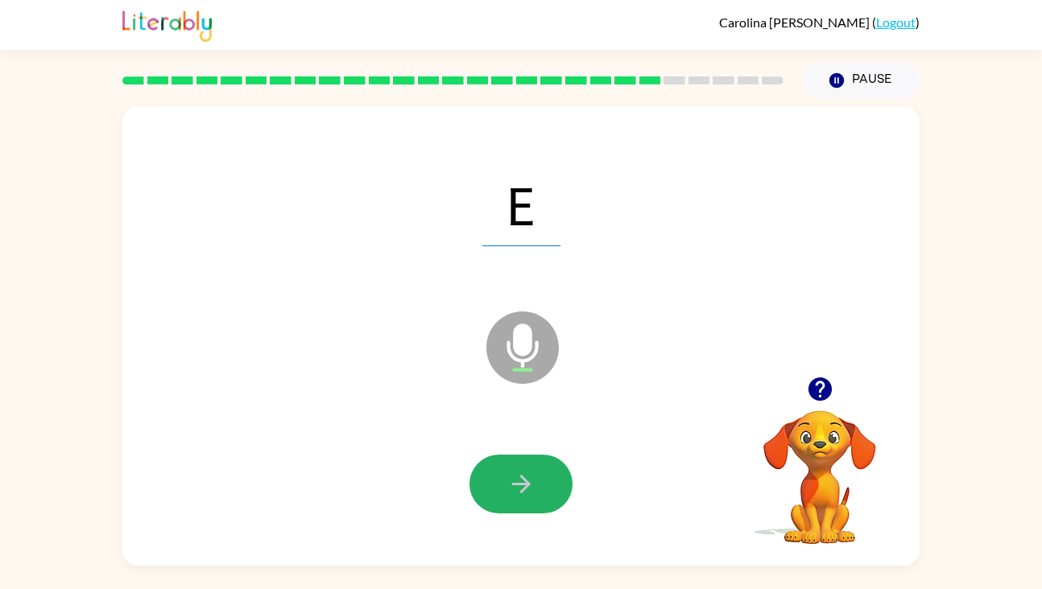
click at [528, 490] on icon "button" at bounding box center [521, 484] width 28 height 28
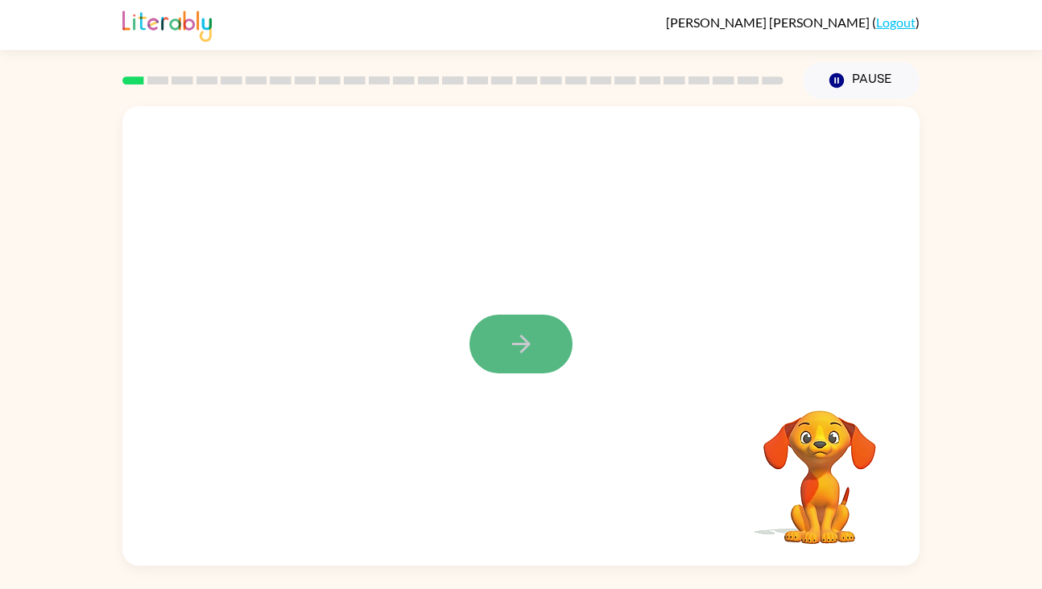
click at [503, 355] on button "button" at bounding box center [520, 344] width 103 height 59
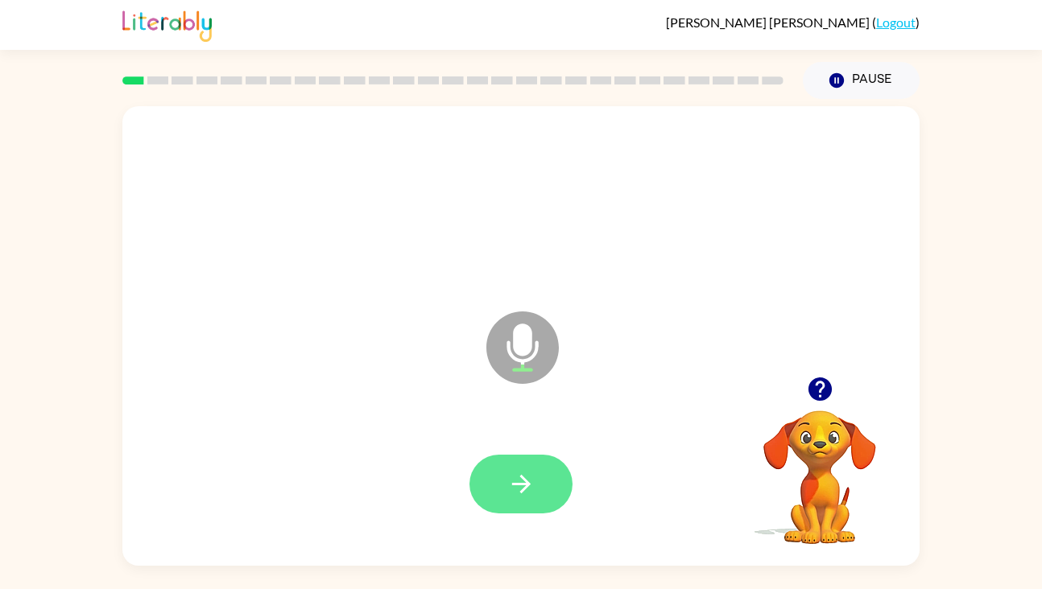
click at [513, 474] on icon "button" at bounding box center [521, 484] width 28 height 28
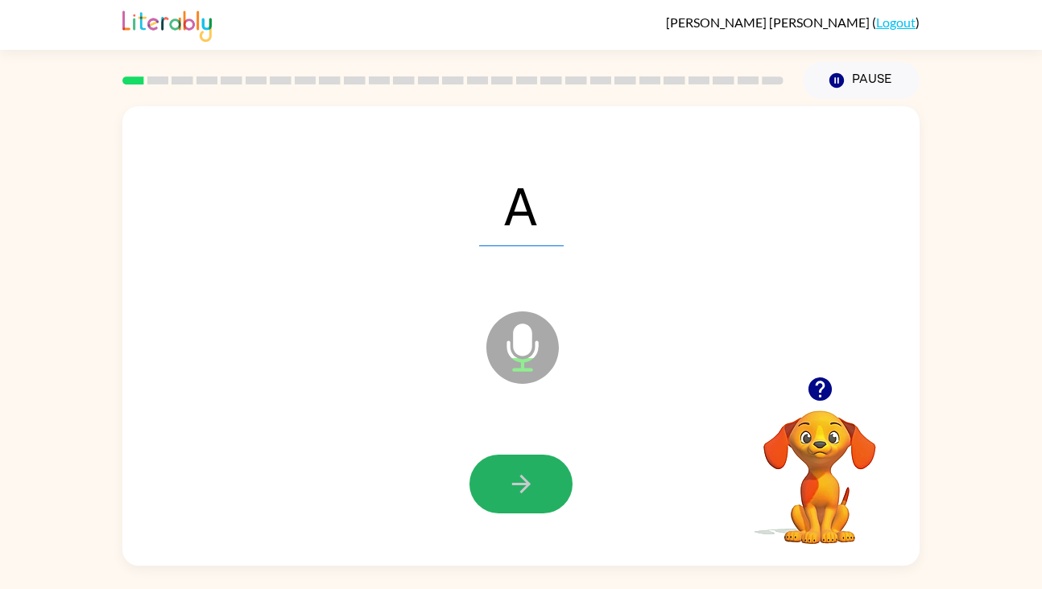
click at [524, 489] on icon "button" at bounding box center [520, 484] width 19 height 19
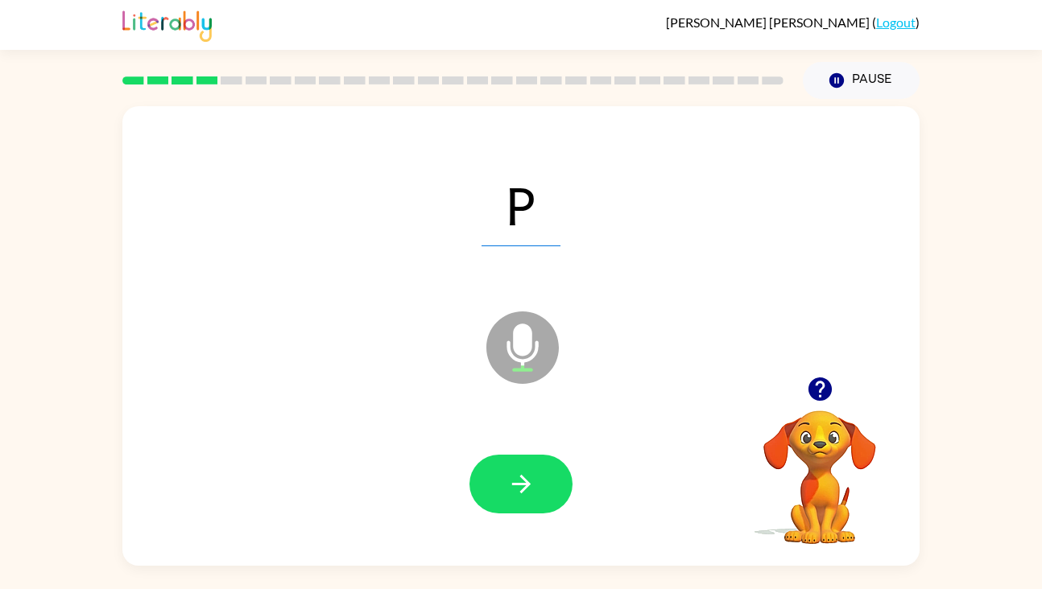
click at [524, 489] on icon "button" at bounding box center [520, 484] width 19 height 19
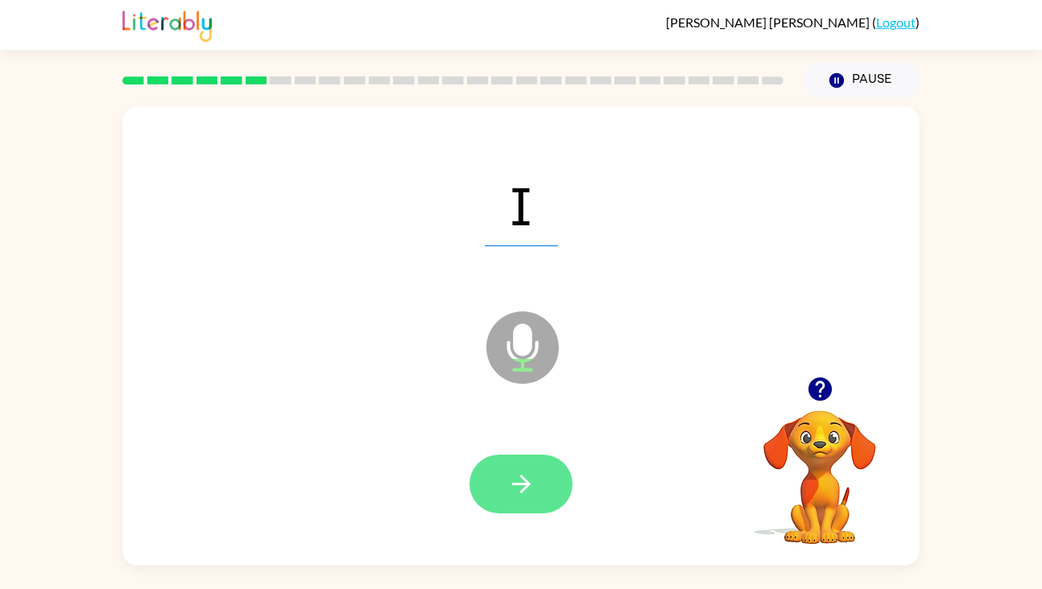
click at [529, 489] on icon "button" at bounding box center [521, 484] width 28 height 28
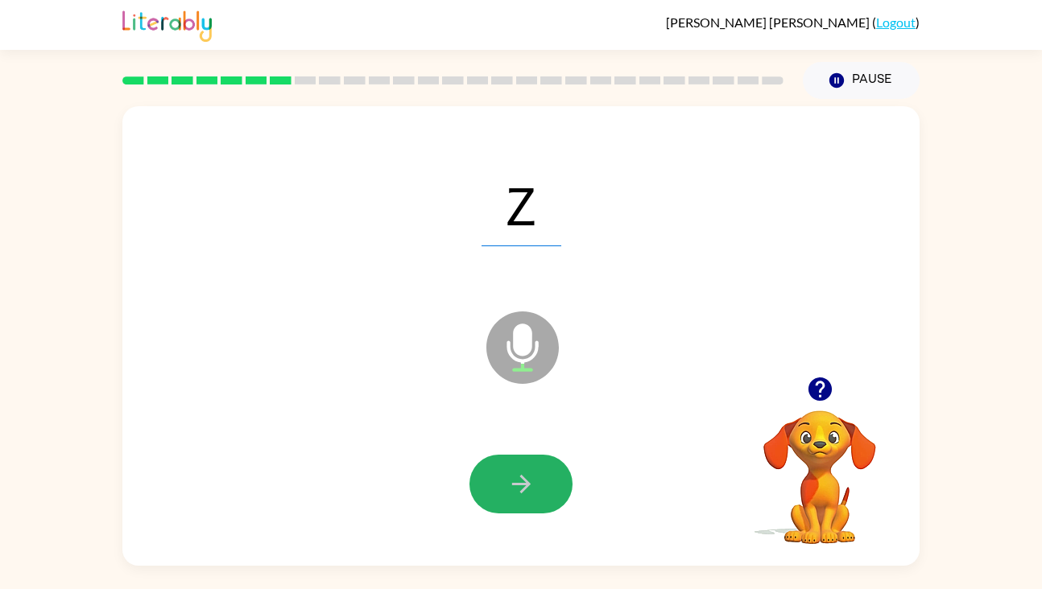
click at [529, 489] on icon "button" at bounding box center [521, 484] width 28 height 28
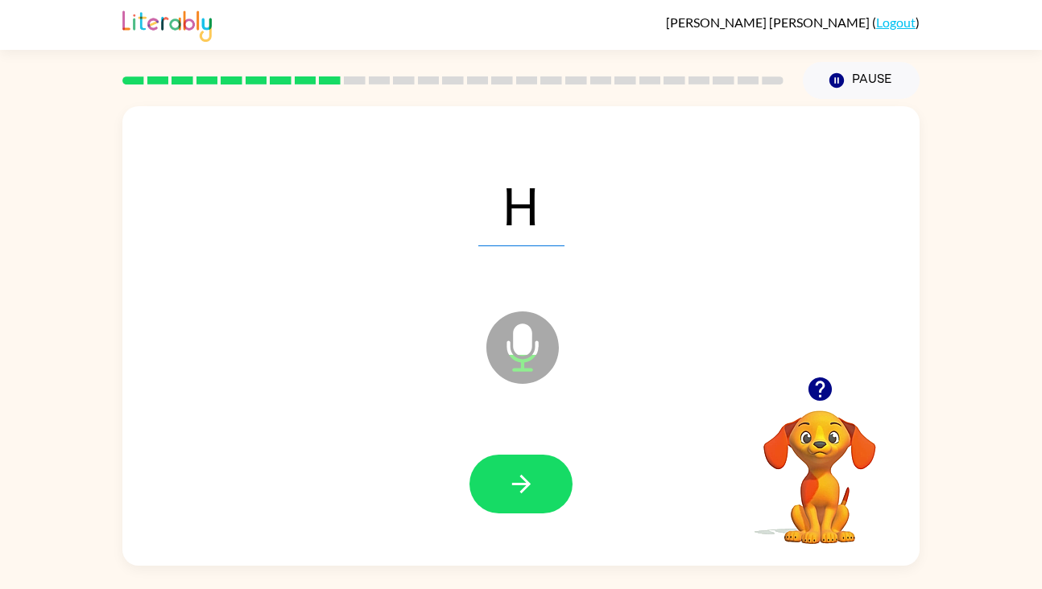
click at [529, 489] on icon "button" at bounding box center [521, 484] width 28 height 28
click at [529, 490] on icon "button" at bounding box center [521, 484] width 28 height 28
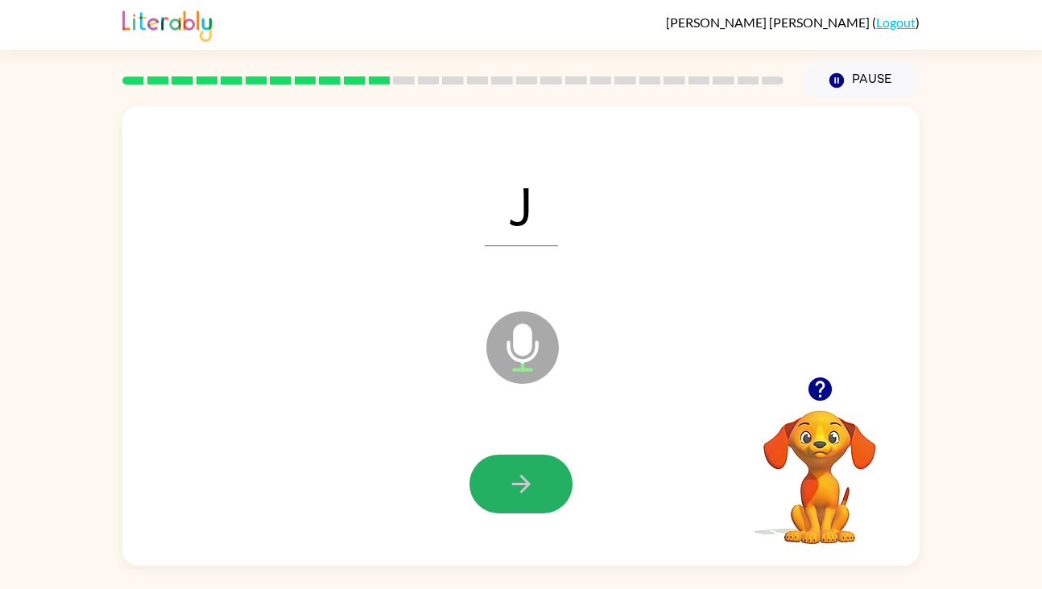
click at [529, 490] on icon "button" at bounding box center [521, 484] width 28 height 28
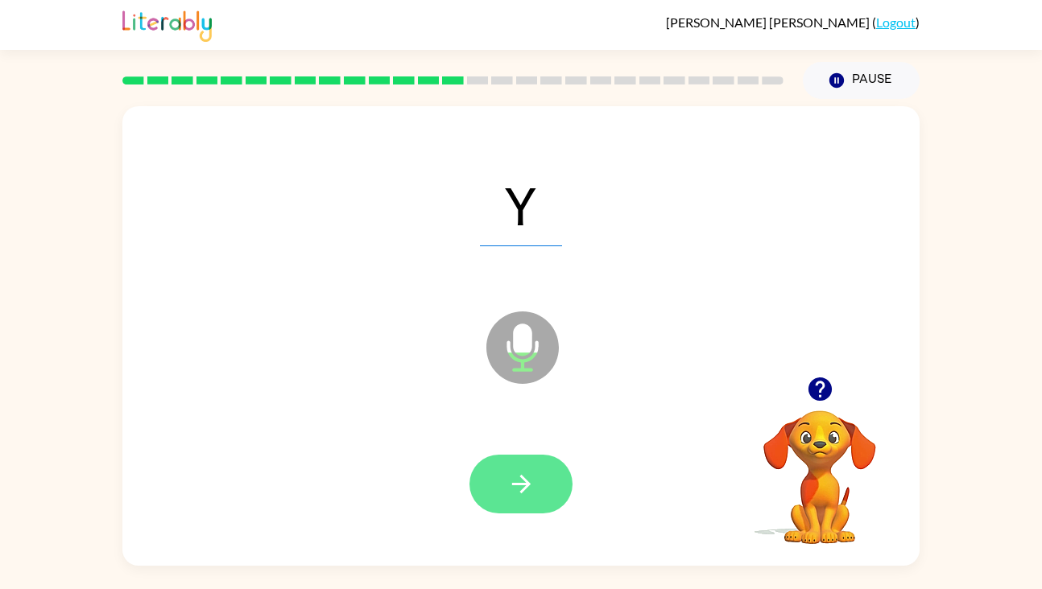
click at [529, 490] on icon "button" at bounding box center [521, 484] width 28 height 28
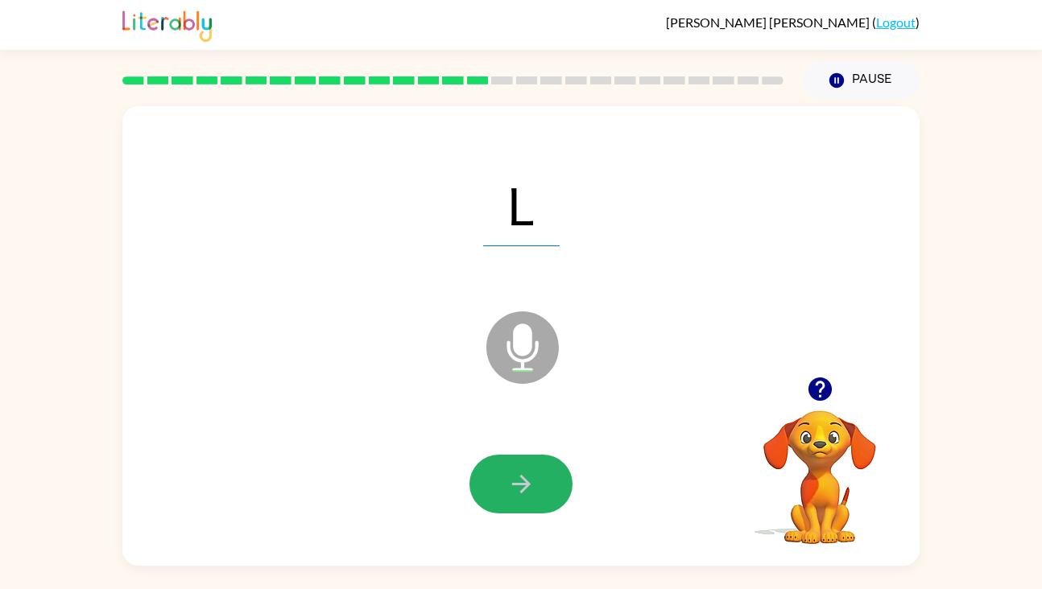
click at [529, 490] on icon "button" at bounding box center [521, 484] width 28 height 28
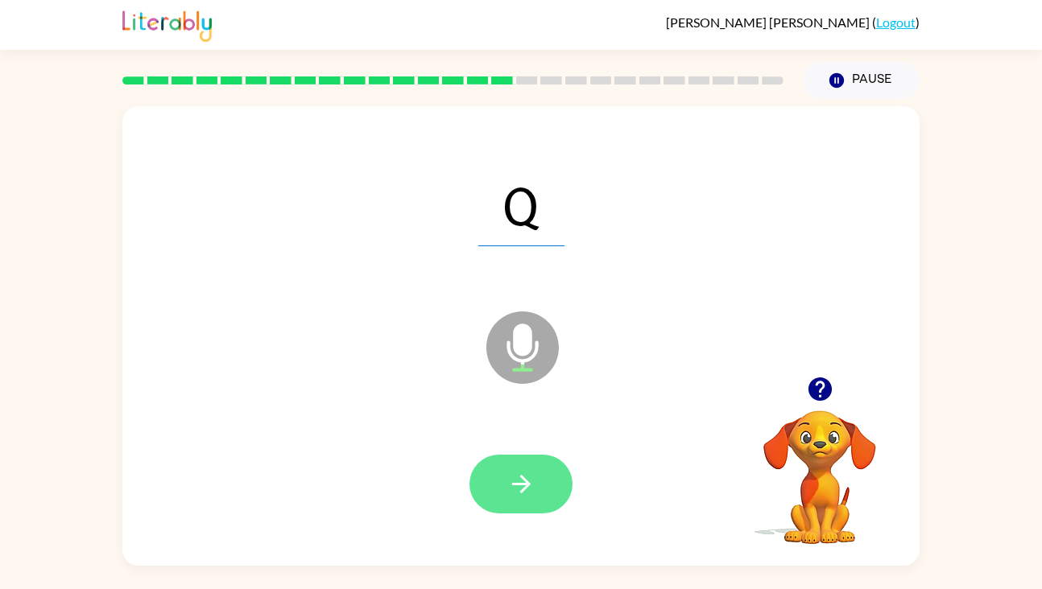
click at [529, 490] on icon "button" at bounding box center [521, 484] width 28 height 28
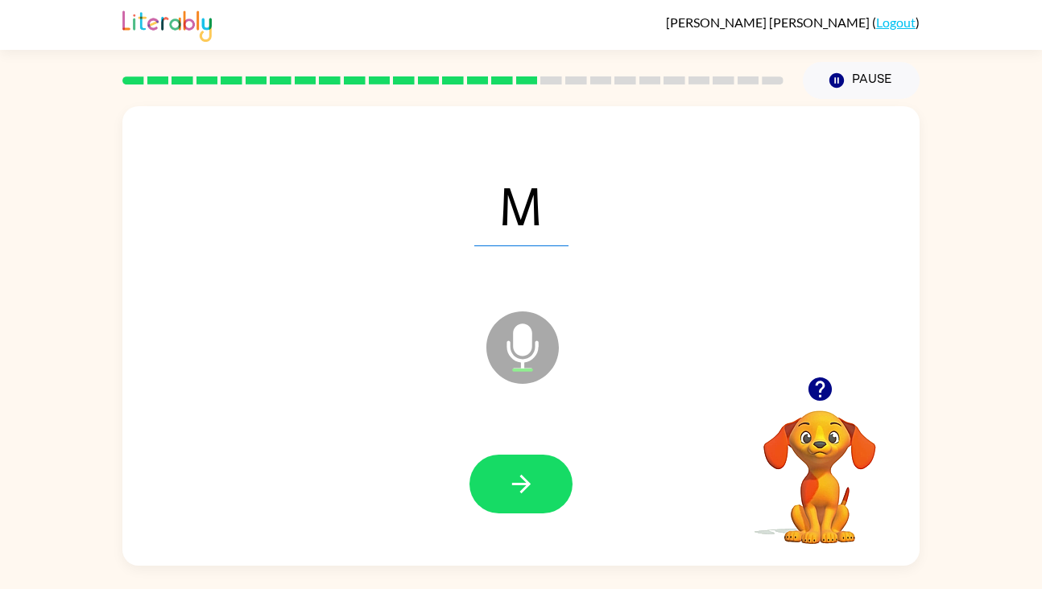
click at [529, 490] on icon "button" at bounding box center [521, 484] width 28 height 28
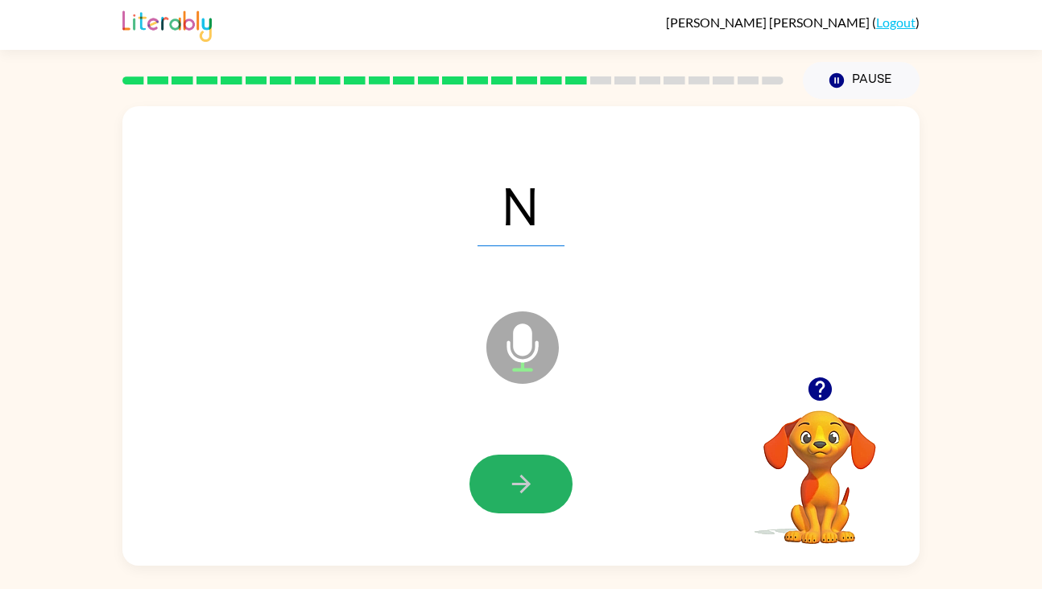
click at [529, 490] on icon "button" at bounding box center [521, 484] width 28 height 28
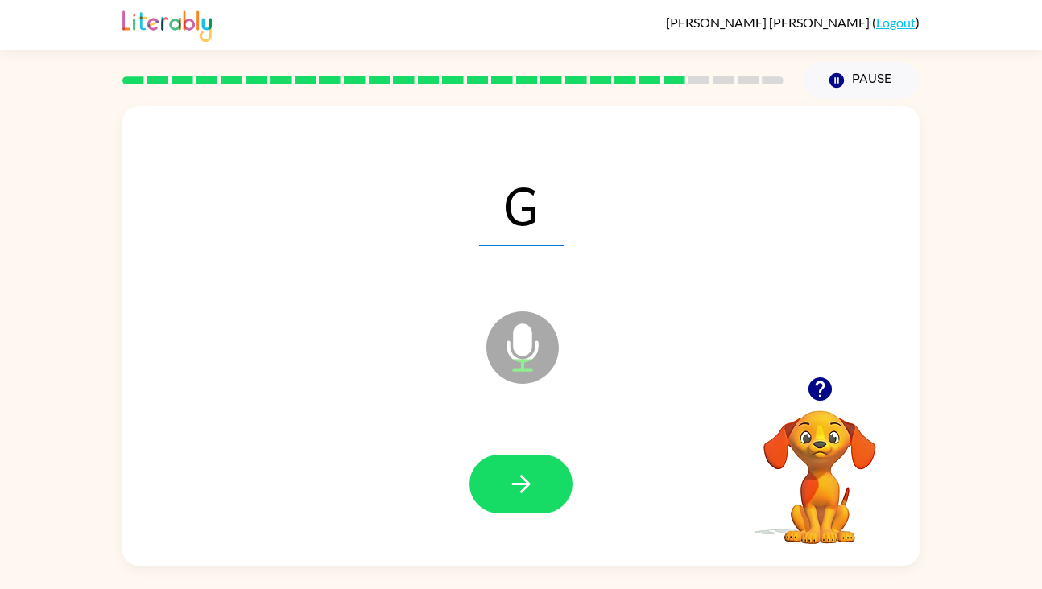
click at [529, 490] on icon "button" at bounding box center [521, 484] width 28 height 28
click at [519, 478] on icon "button" at bounding box center [521, 484] width 28 height 28
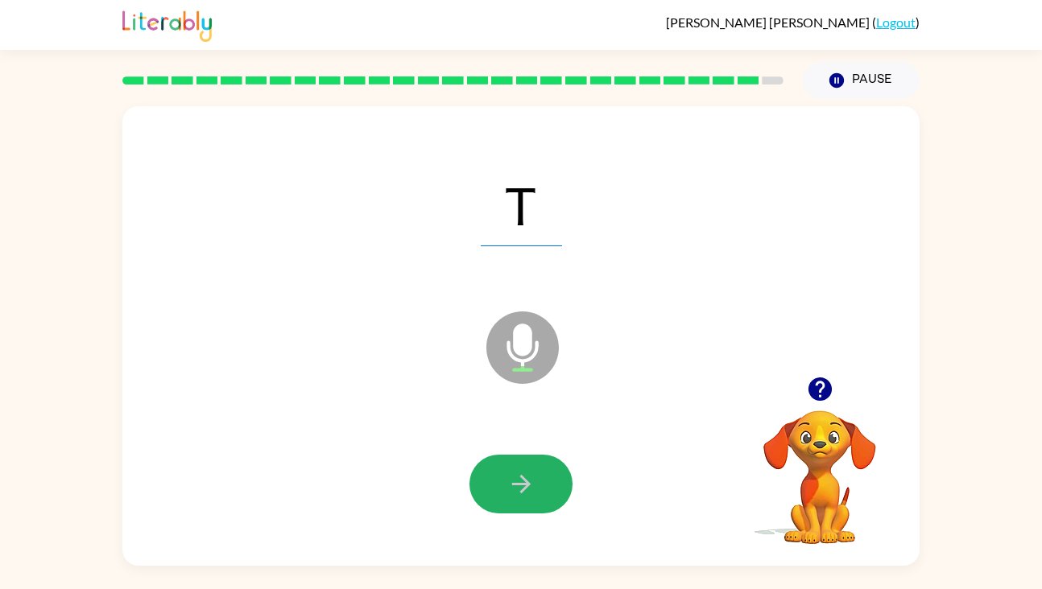
click at [519, 478] on icon "button" at bounding box center [521, 484] width 28 height 28
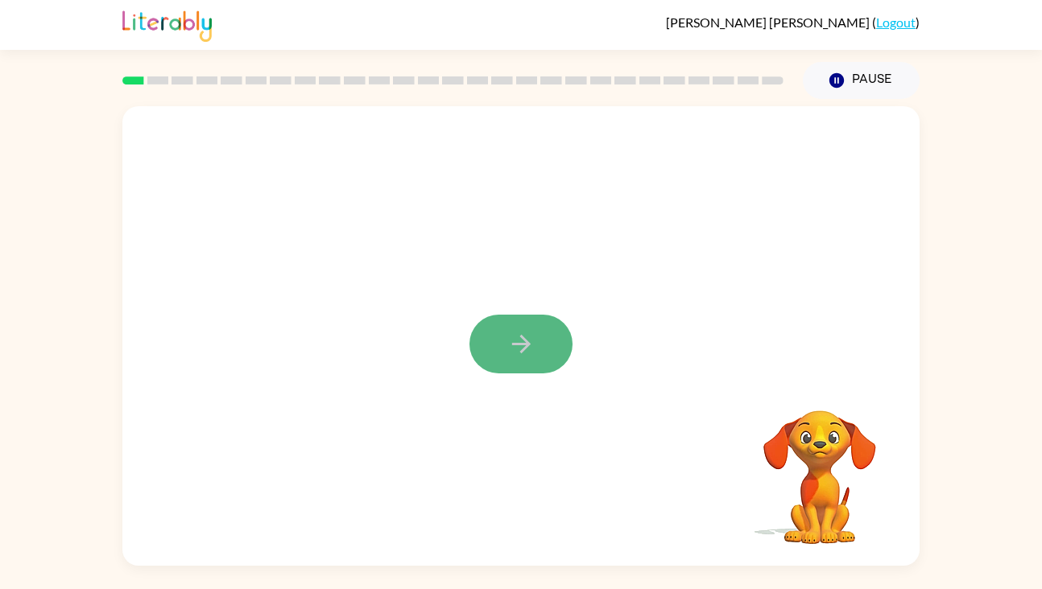
click at [530, 349] on icon "button" at bounding box center [521, 344] width 28 height 28
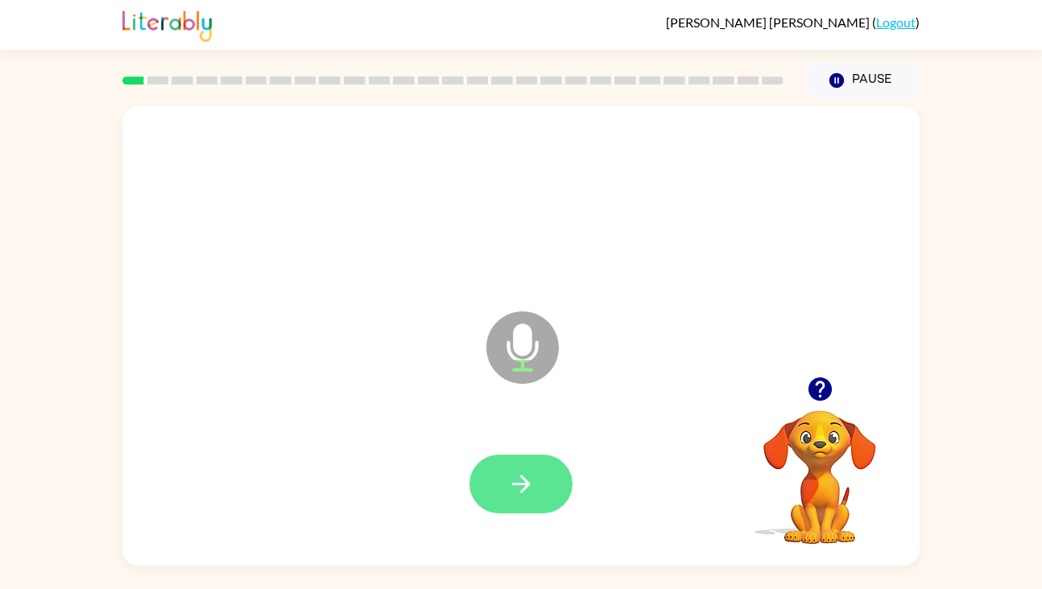
click at [506, 479] on button "button" at bounding box center [520, 484] width 103 height 59
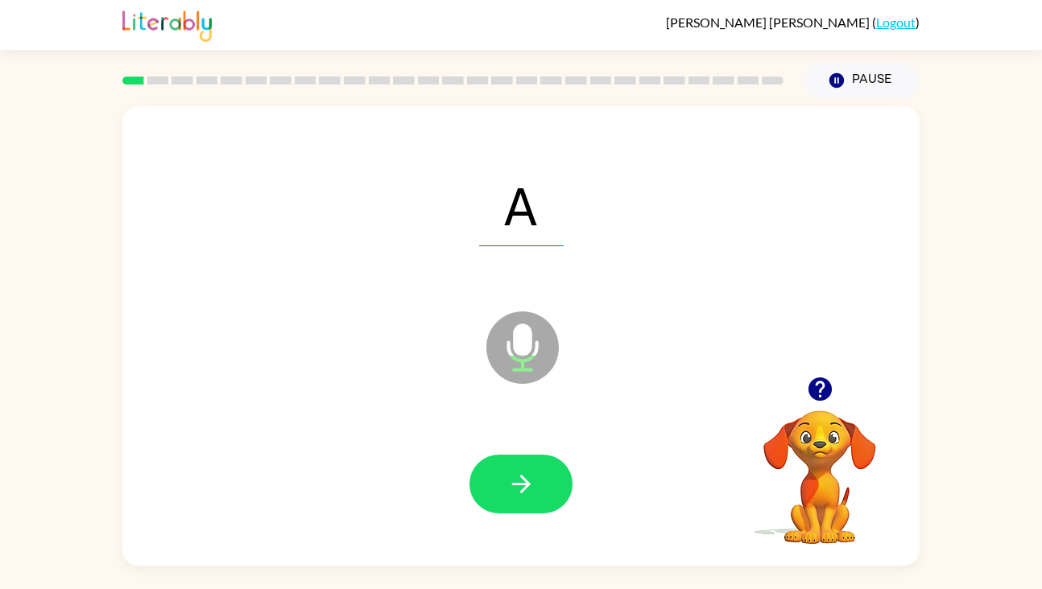
click at [506, 479] on button "button" at bounding box center [520, 484] width 103 height 59
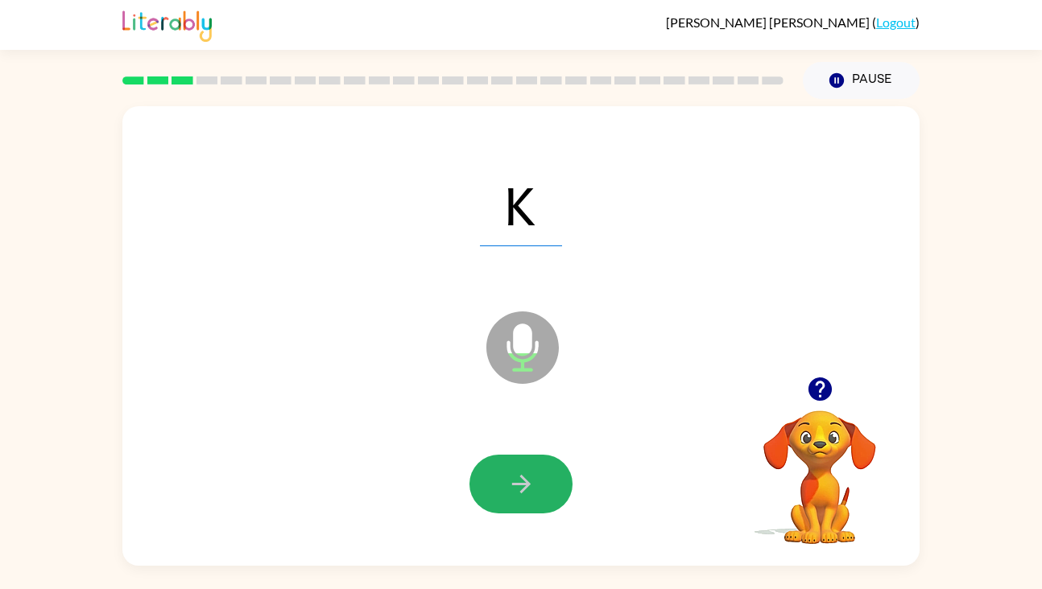
click at [506, 479] on button "button" at bounding box center [520, 484] width 103 height 59
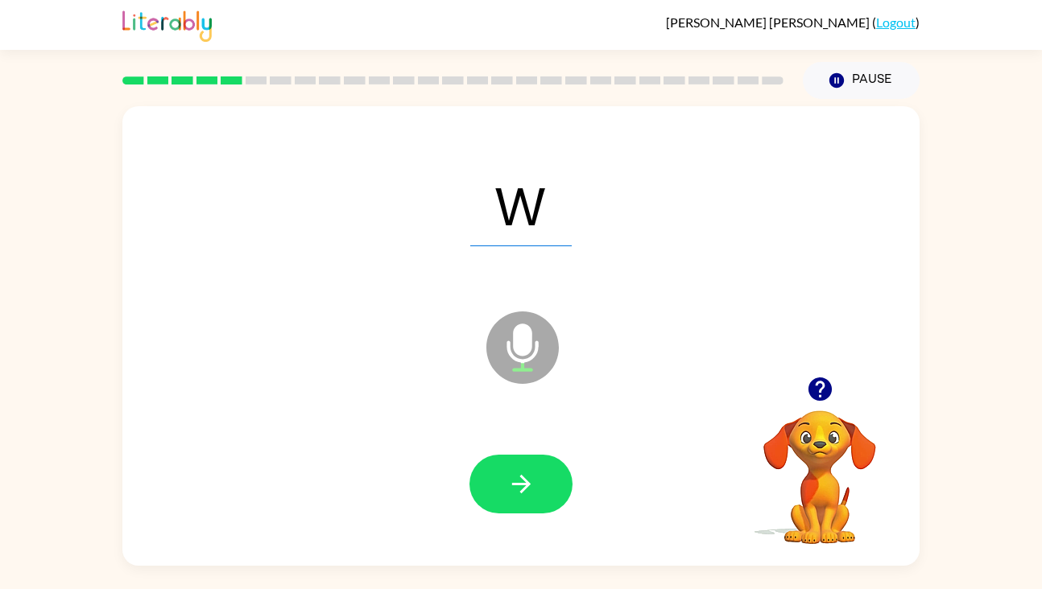
click at [506, 479] on button "button" at bounding box center [520, 484] width 103 height 59
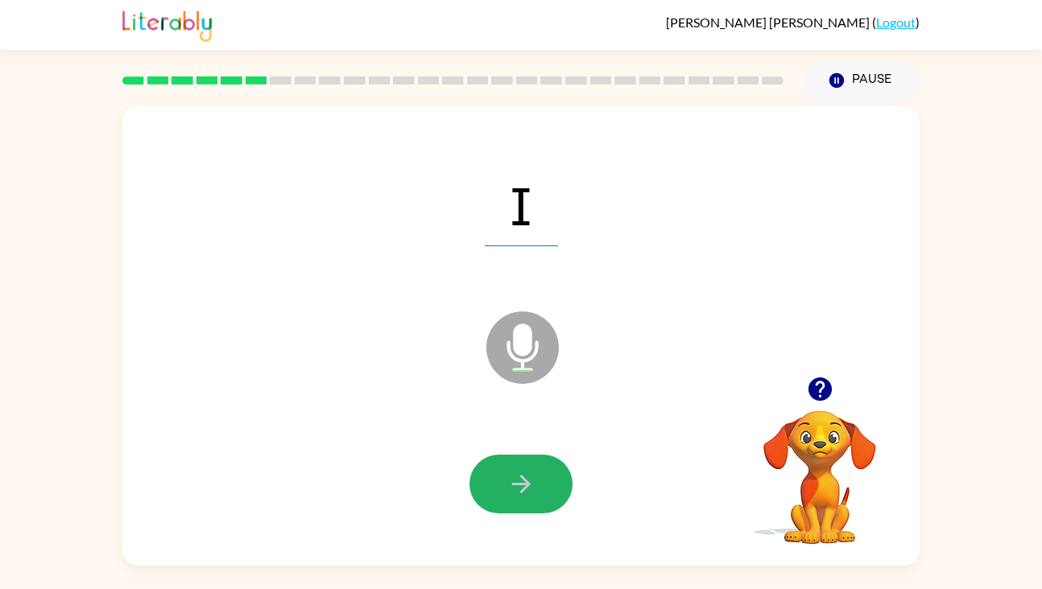
click at [506, 479] on button "button" at bounding box center [520, 484] width 103 height 59
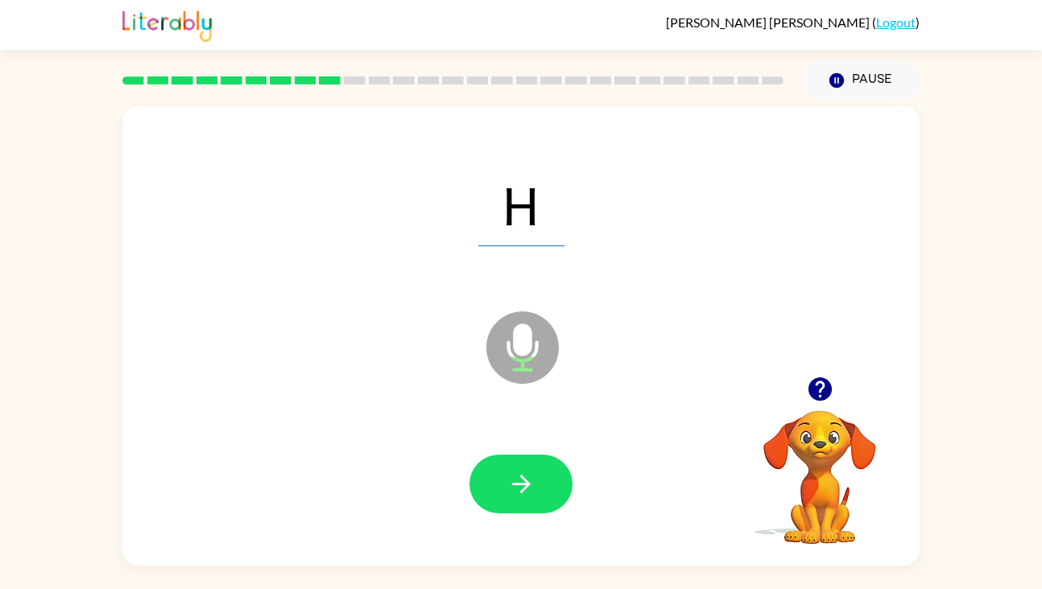
click at [506, 479] on button "button" at bounding box center [520, 484] width 103 height 59
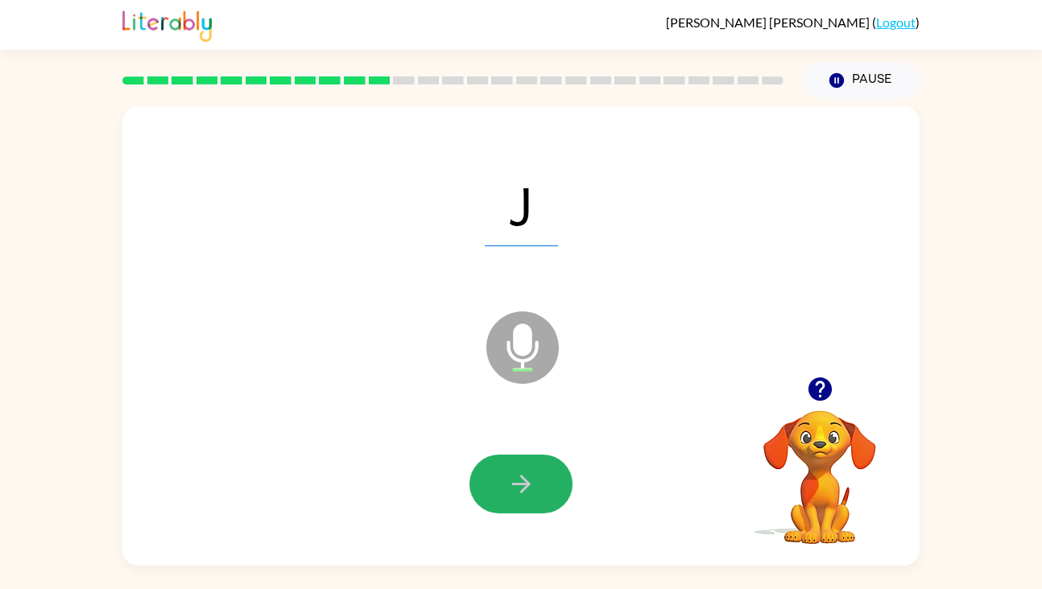
click at [506, 479] on button "button" at bounding box center [520, 484] width 103 height 59
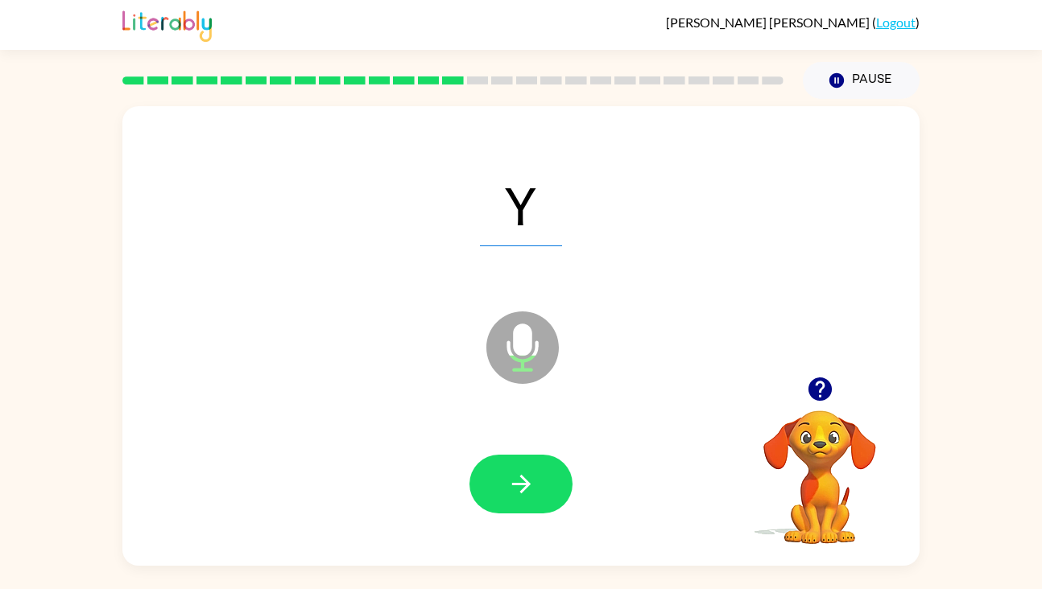
click at [506, 479] on button "button" at bounding box center [520, 484] width 103 height 59
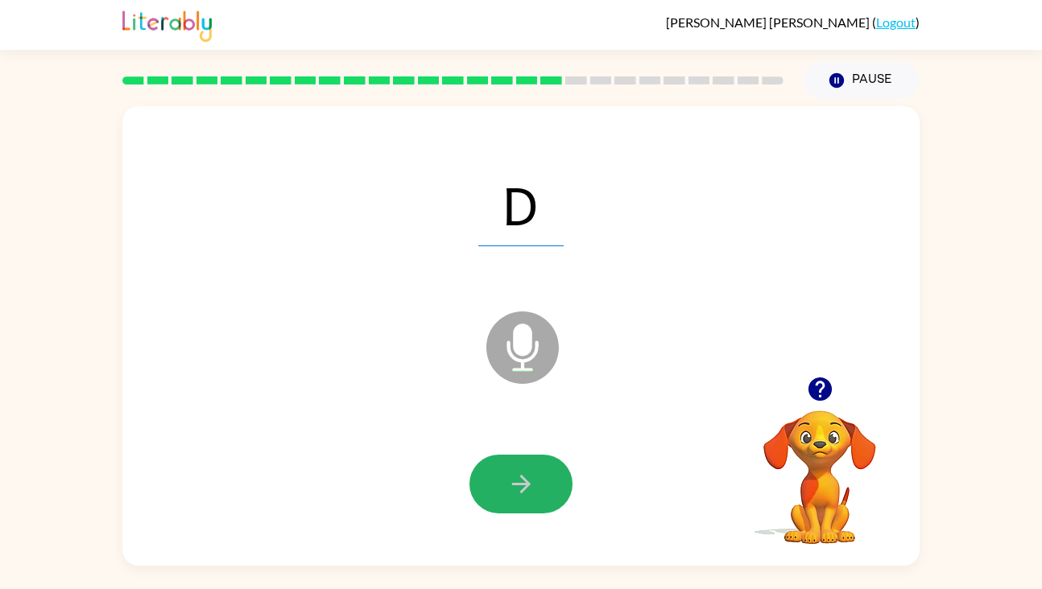
click at [506, 479] on button "button" at bounding box center [520, 484] width 103 height 59
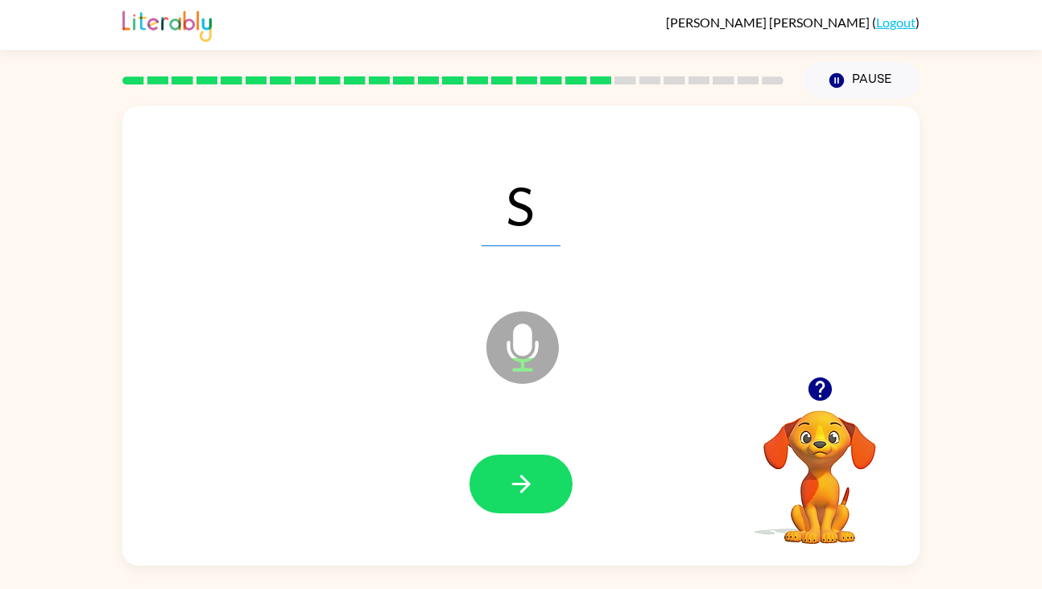
click at [506, 479] on button "button" at bounding box center [520, 484] width 103 height 59
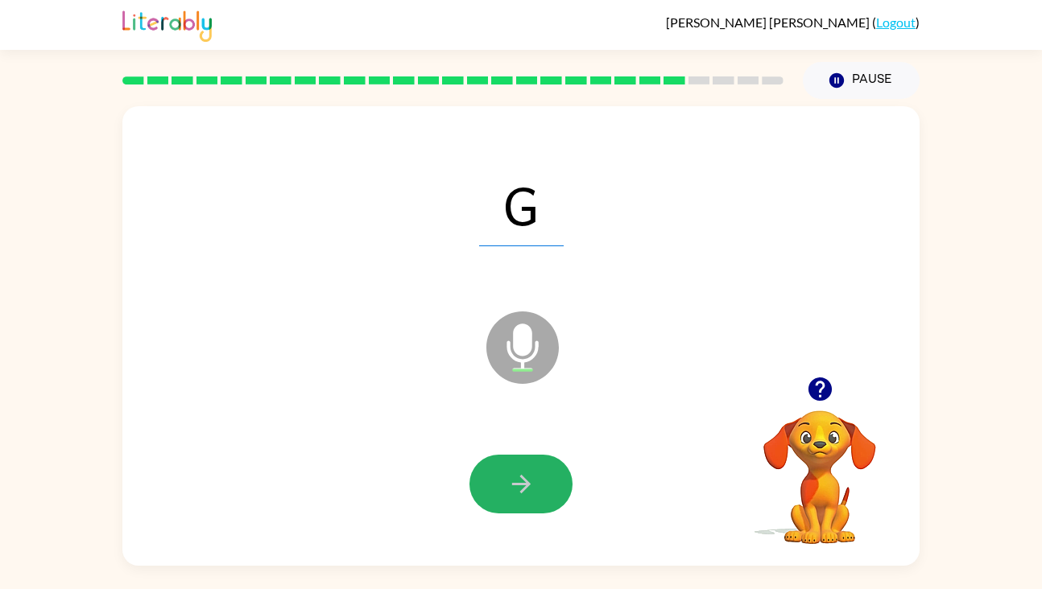
click at [506, 479] on button "button" at bounding box center [520, 484] width 103 height 59
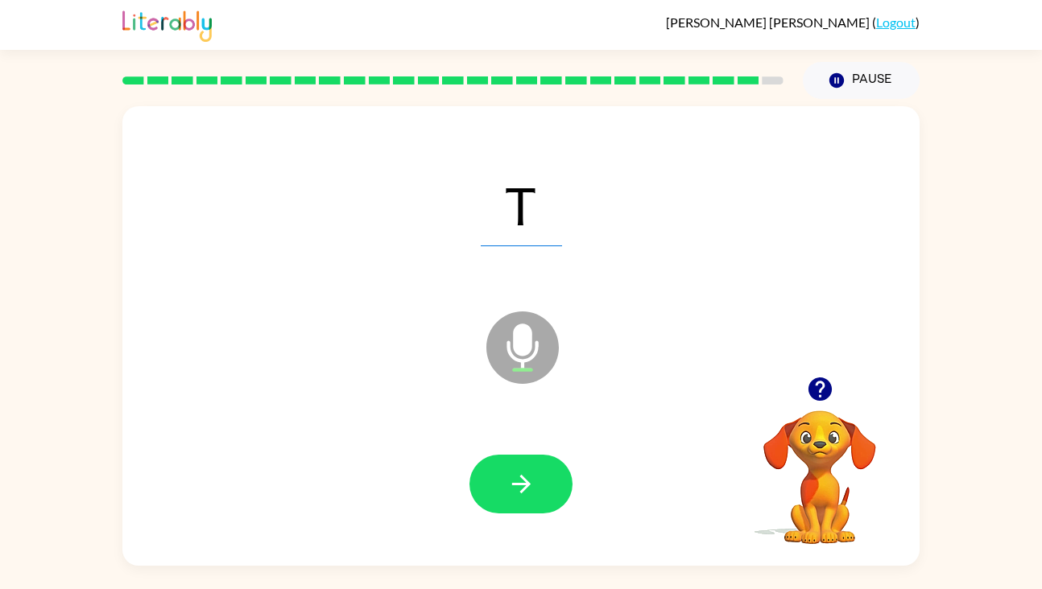
click at [506, 479] on button "button" at bounding box center [520, 484] width 103 height 59
